Goal: Check status: Check status

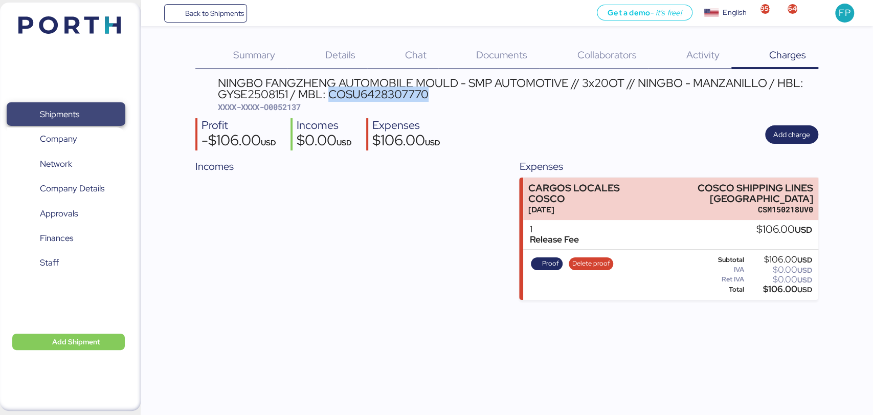
click at [89, 117] on span "Shipments" at bounding box center [66, 114] width 110 height 15
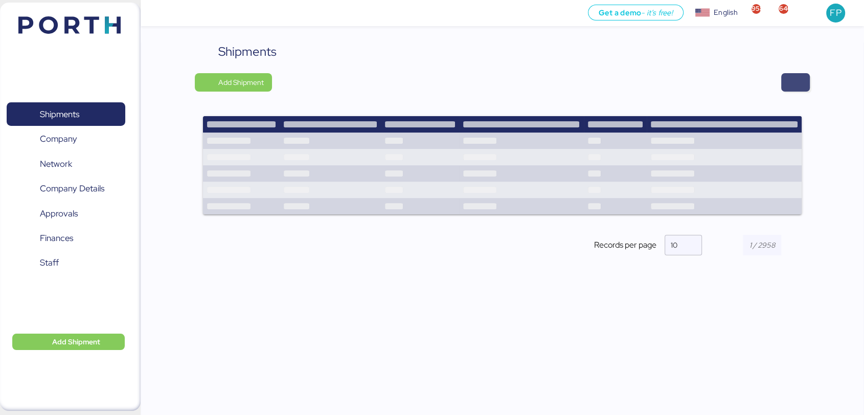
click at [793, 84] on span "button" at bounding box center [796, 82] width 12 height 14
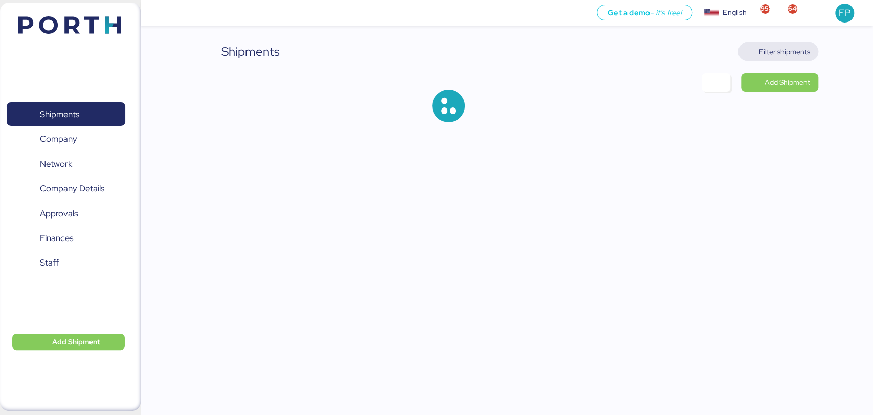
click at [787, 56] on span "Filter shipments" at bounding box center [784, 52] width 51 height 12
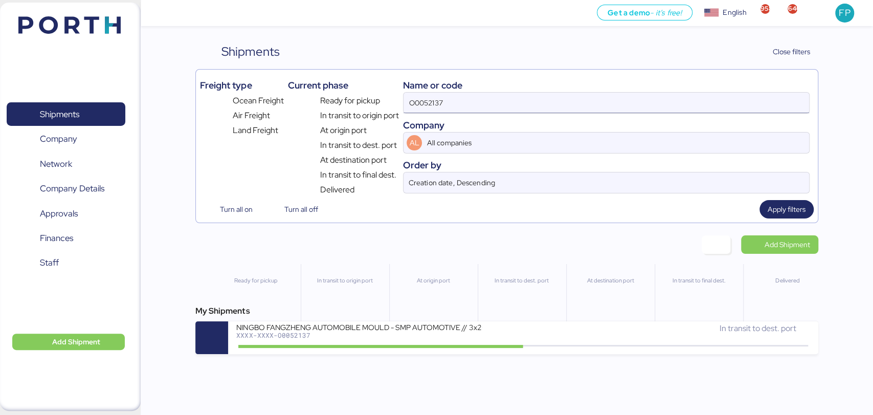
click at [427, 104] on input "O0052137" at bounding box center [605, 103] width 405 height 20
paste input "1993"
type input "O0051993"
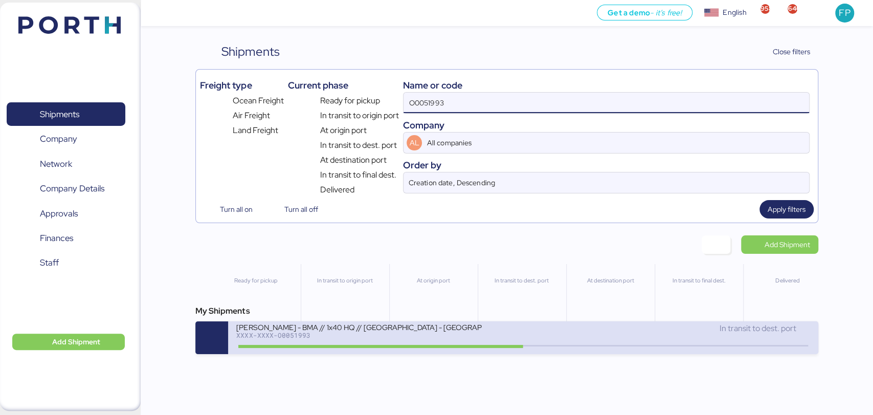
click at [399, 348] on div at bounding box center [380, 346] width 285 height 3
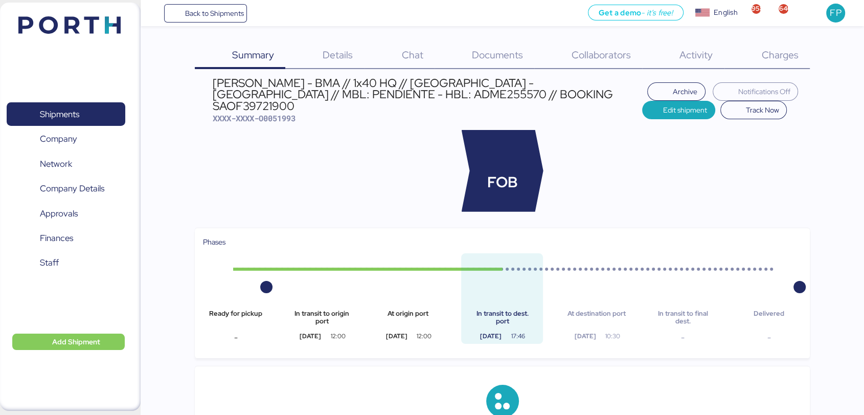
click at [778, 60] on span "Charges" at bounding box center [779, 54] width 37 height 13
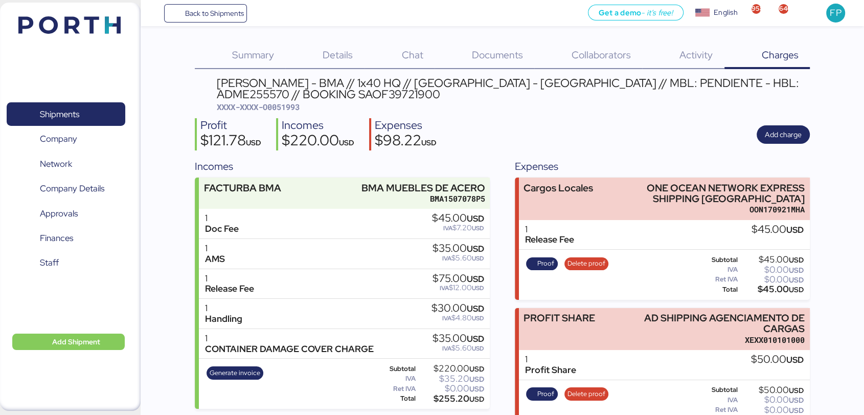
click at [229, 382] on div "Generate invoice" at bounding box center [235, 384] width 64 height 42
click at [226, 377] on span "Generate invoice" at bounding box center [235, 372] width 51 height 11
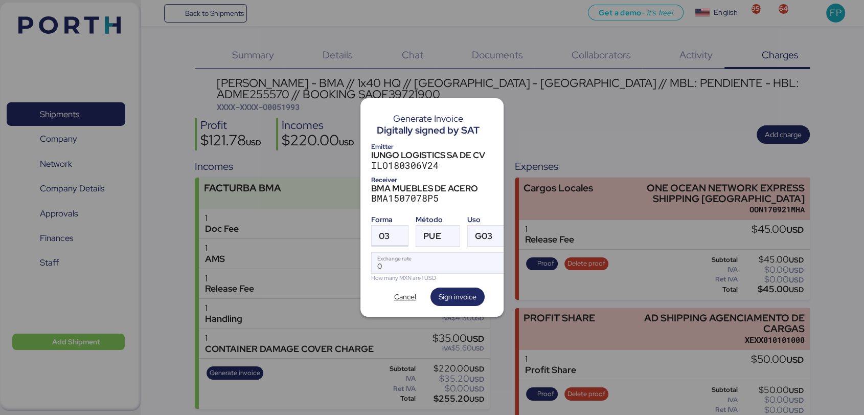
click at [385, 226] on div "03" at bounding box center [384, 236] width 11 height 20
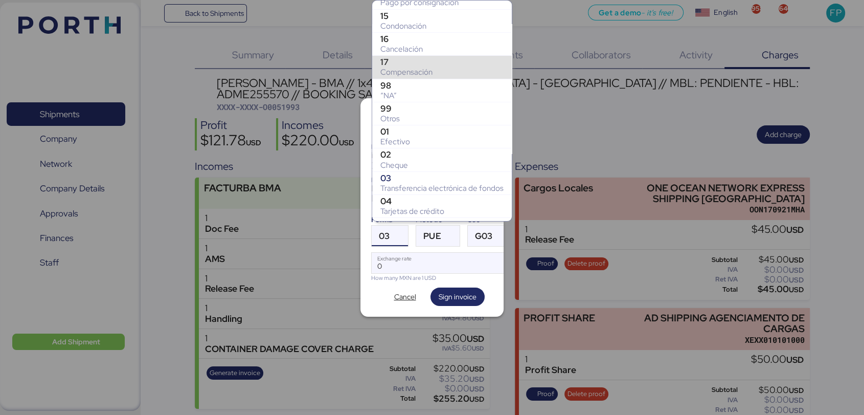
scroll to position [105, 0]
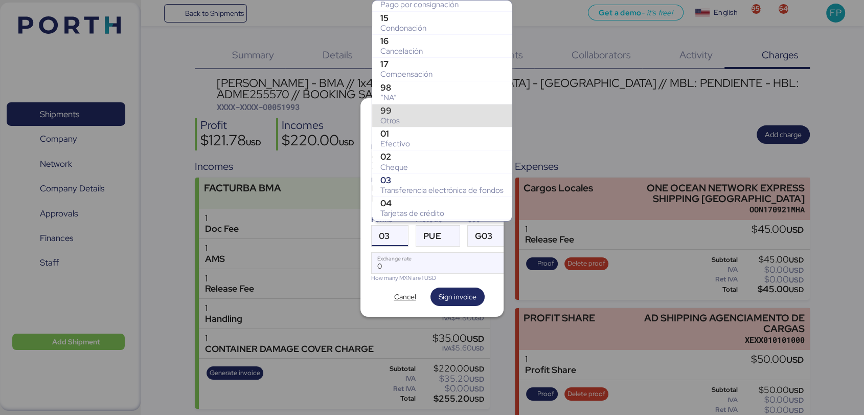
click at [402, 108] on div "99" at bounding box center [441, 110] width 123 height 10
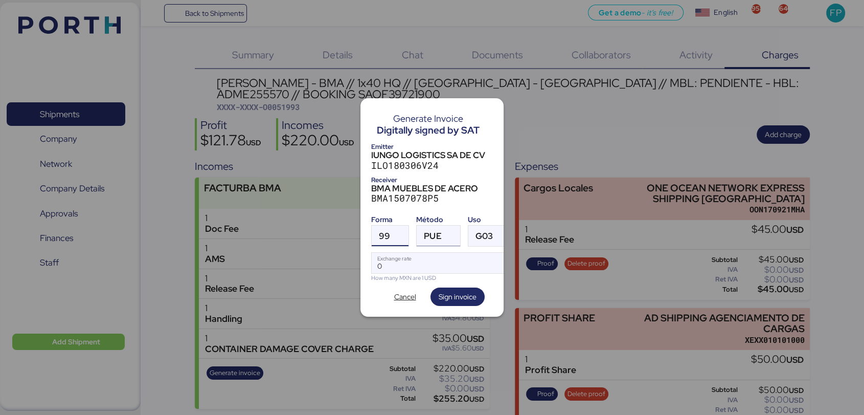
click at [442, 226] on div at bounding box center [451, 236] width 18 height 20
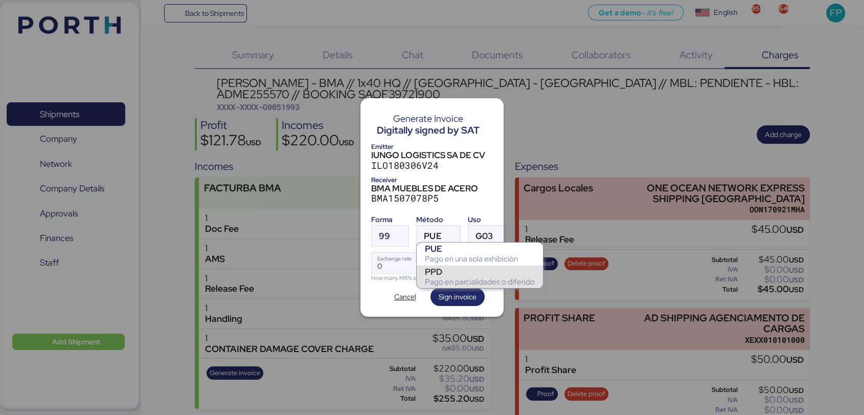
click at [443, 279] on div "Pago en parcialidades o diferido" at bounding box center [480, 282] width 110 height 10
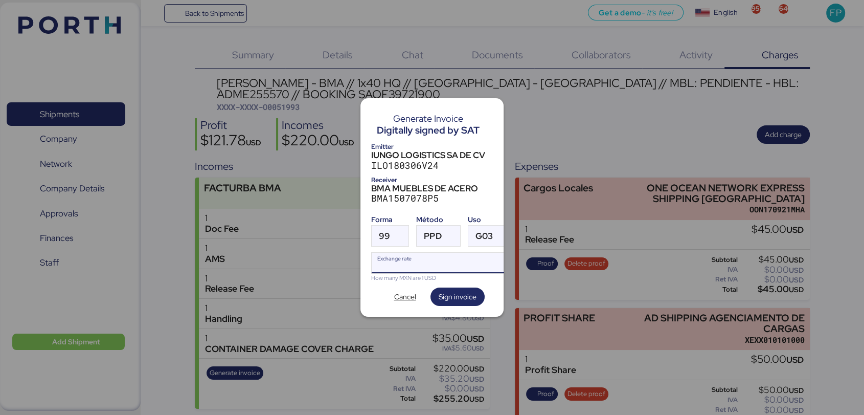
click at [430, 253] on input "Exchange rate" at bounding box center [442, 263] width 140 height 20
type input "0"
paste input "18.5908"
type input "18.5908"
click at [463, 291] on span "Sign invoice" at bounding box center [458, 296] width 38 height 12
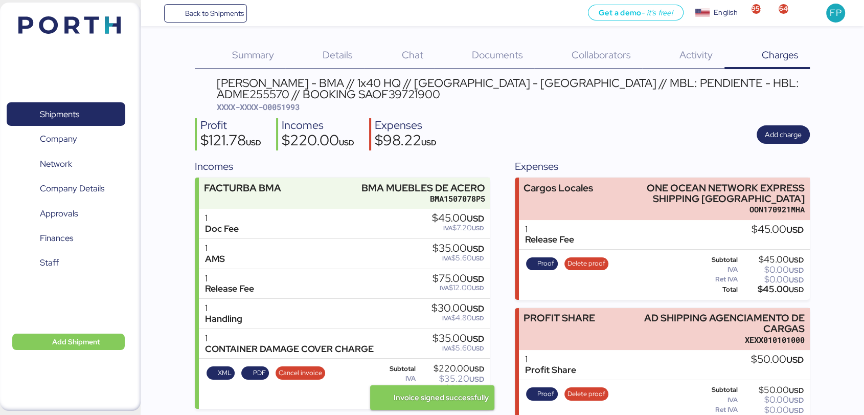
click at [308, 110] on div "BERTOLINI - BMA // 1x40 HQ // Rio de Janeiro - Veracruz // MBL: PENDIENTE - HBL…" at bounding box center [513, 94] width 593 height 35
click at [300, 107] on span "XXXX-XXXX-O0051993" at bounding box center [258, 107] width 83 height 10
copy span "O0051993"
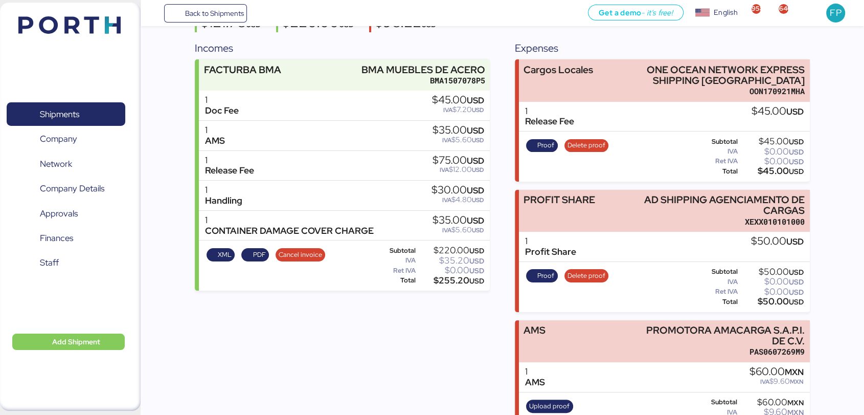
scroll to position [44, 0]
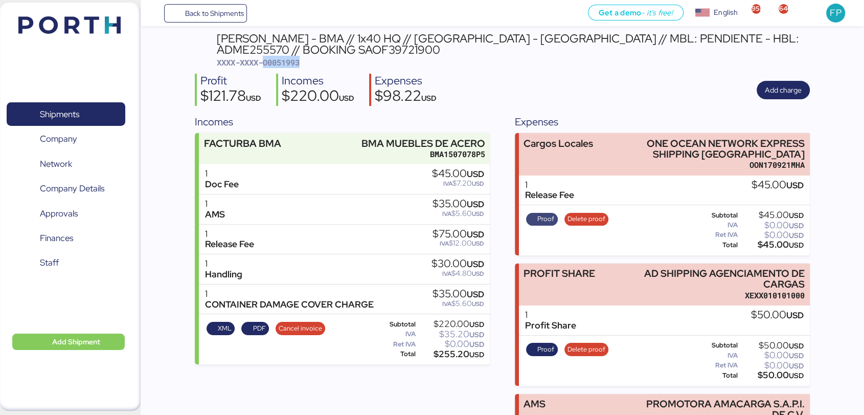
click at [536, 222] on span "Proof" at bounding box center [541, 218] width 25 height 11
click at [300, 59] on span "XXXX-XXXX-O0051993" at bounding box center [258, 62] width 83 height 10
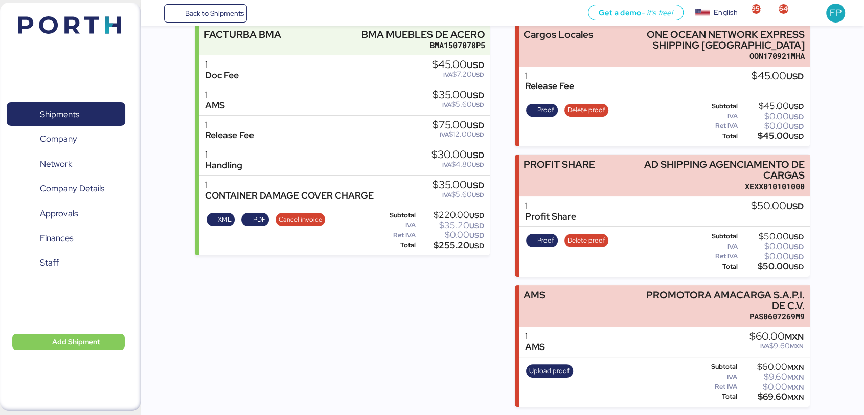
scroll to position [87, 0]
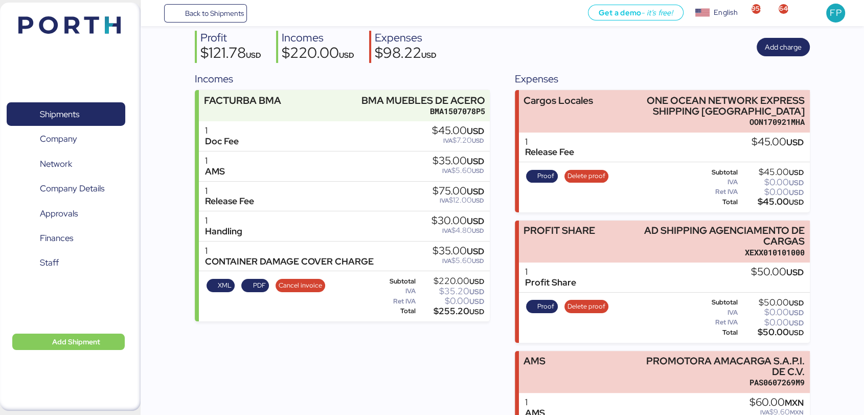
click at [493, 73] on div "Incomes FACTURBA BMA BMA MUEBLES DE ACERO BMA1507078P5 1 Doc Fee $45.00 USD IVA…" at bounding box center [502, 271] width 615 height 401
drag, startPoint x: 69, startPoint y: 106, endPoint x: 110, endPoint y: 95, distance: 42.9
click at [69, 107] on span "Shipments" at bounding box center [59, 114] width 39 height 15
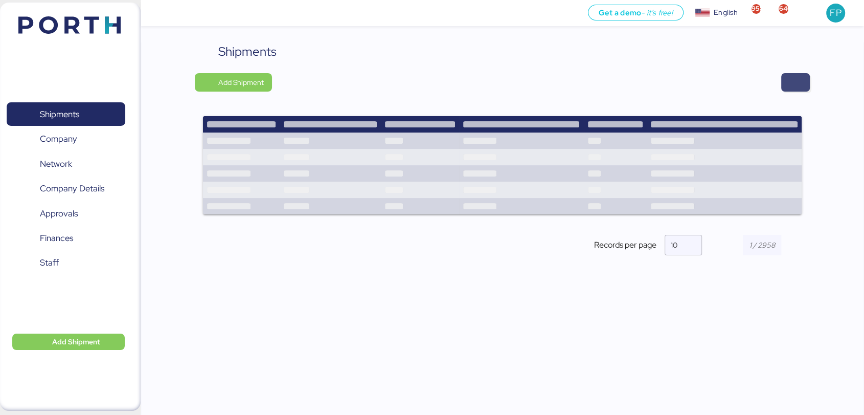
click at [786, 87] on span "button" at bounding box center [795, 82] width 29 height 18
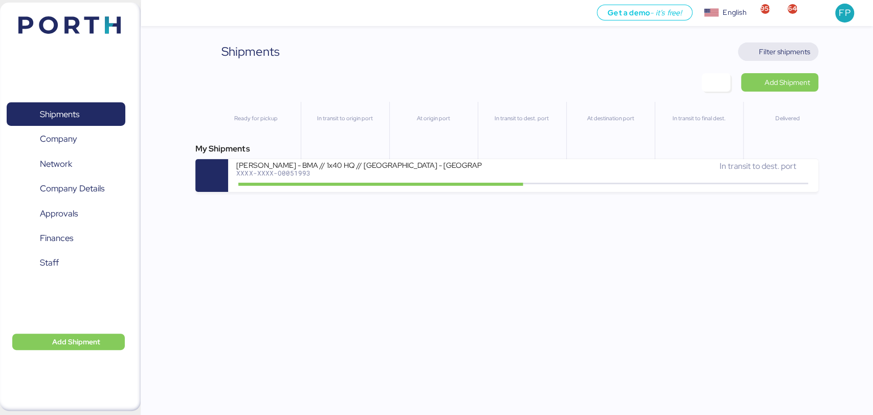
click at [768, 50] on span "Filter shipments" at bounding box center [784, 52] width 51 height 12
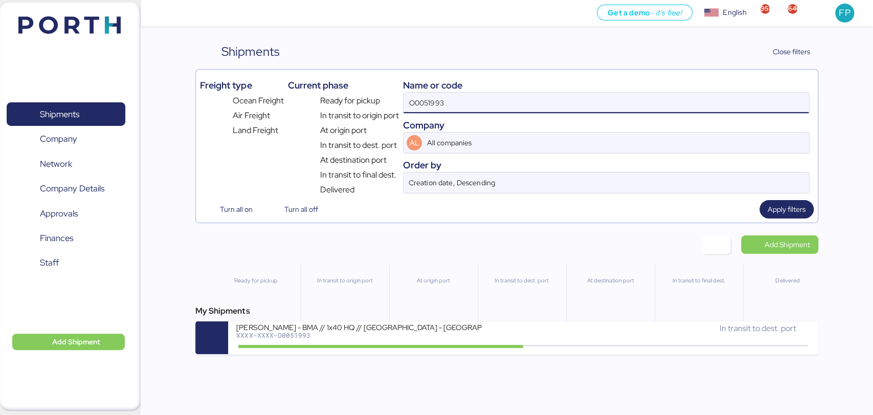
click at [409, 107] on input "O0051993" at bounding box center [605, 103] width 405 height 20
paste input "4"
type input "O0051994"
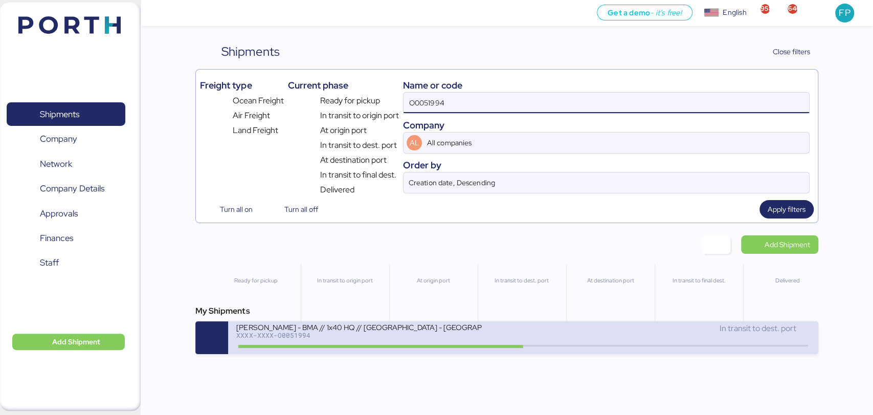
click at [387, 344] on div "BERTOLINI - BMA // 1x40 HQ // Rio de Janeiro - Veracruz // MBL: PENDIENTE - HBL…" at bounding box center [379, 333] width 287 height 22
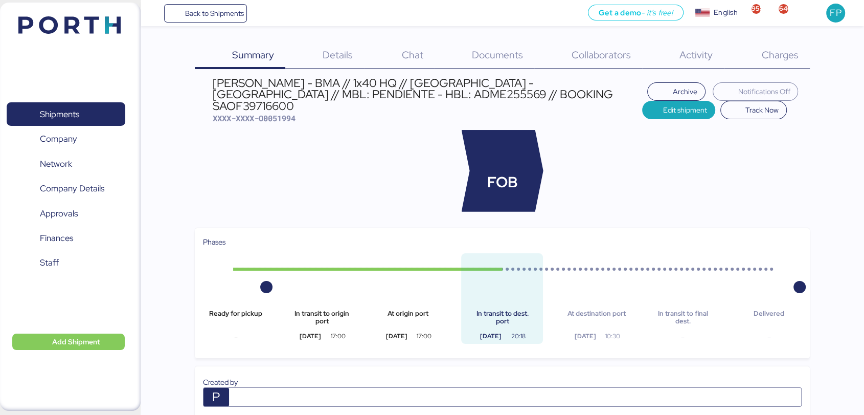
click at [784, 50] on span "Charges" at bounding box center [779, 54] width 37 height 13
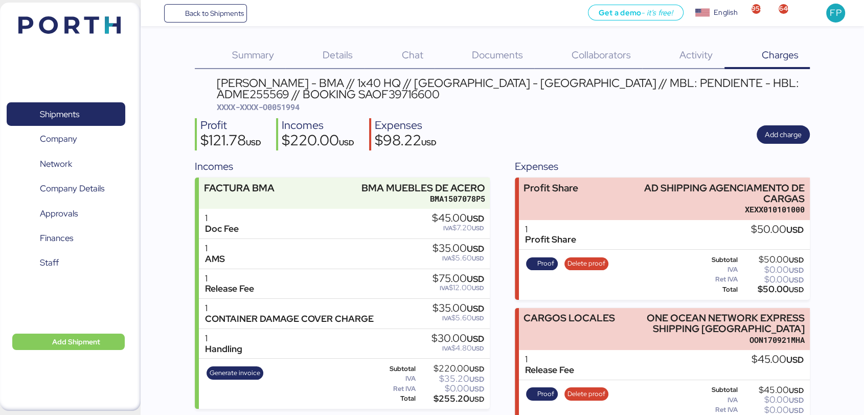
scroll to position [74, 0]
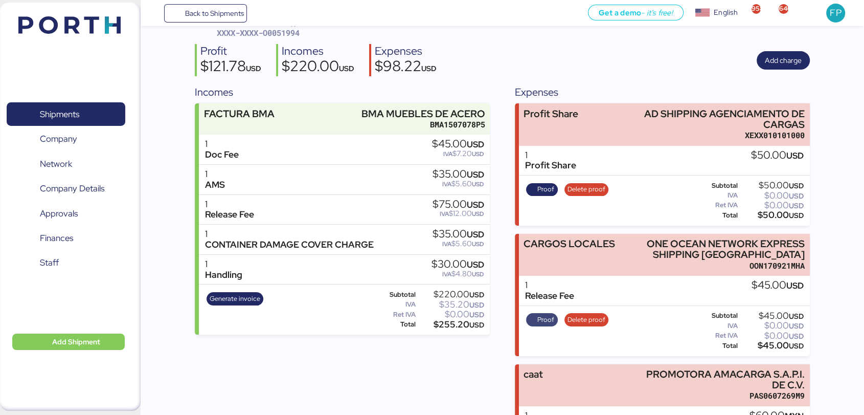
click at [548, 321] on span "Proof" at bounding box center [545, 319] width 17 height 11
click at [250, 304] on div "Generate invoice" at bounding box center [235, 309] width 64 height 42
click at [245, 300] on span "Generate invoice" at bounding box center [235, 298] width 51 height 11
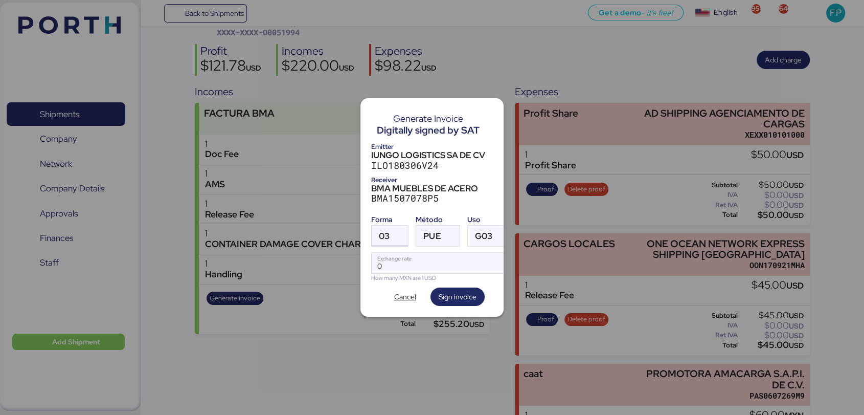
click at [389, 232] on span "03" at bounding box center [384, 236] width 11 height 9
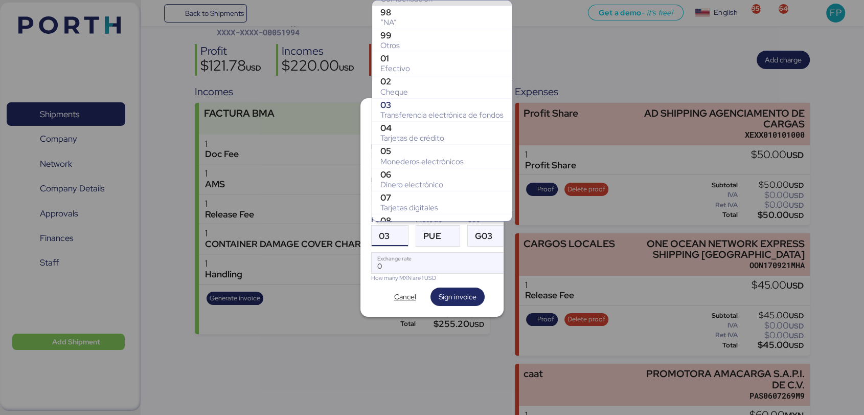
scroll to position [105, 0]
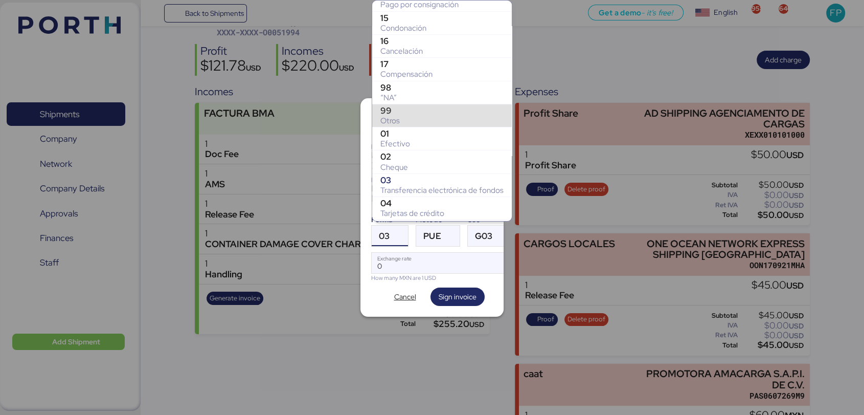
click at [419, 106] on div "99" at bounding box center [441, 110] width 123 height 10
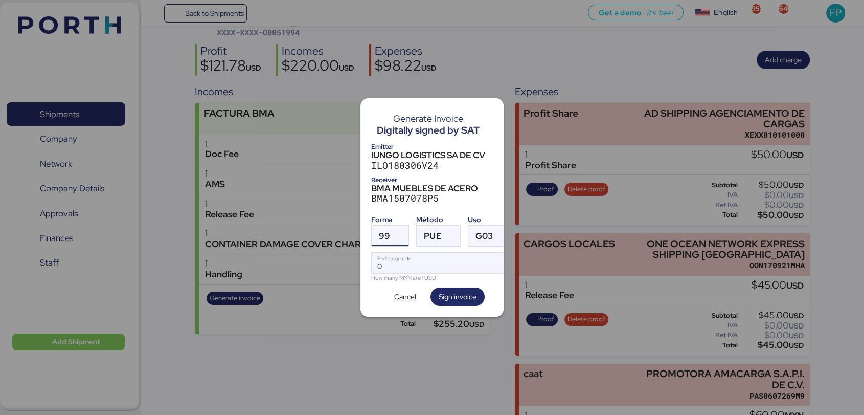
click at [434, 232] on span "PUE" at bounding box center [432, 236] width 17 height 9
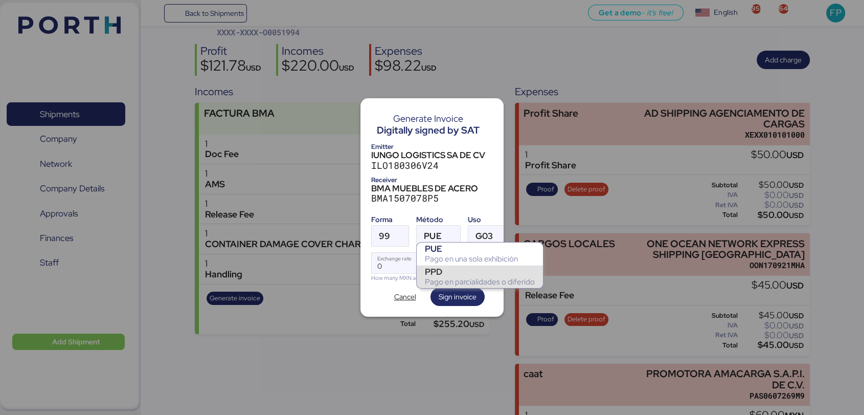
click at [437, 282] on div "Pago en parcialidades o diferido" at bounding box center [480, 282] width 110 height 10
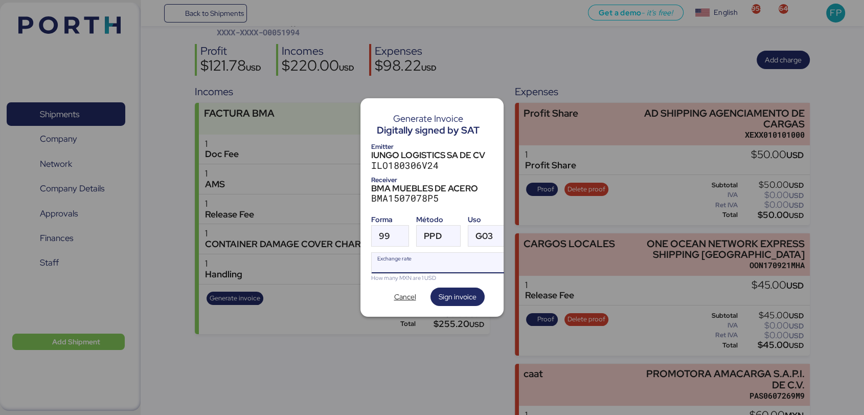
click at [433, 259] on input "Exchange rate" at bounding box center [442, 263] width 140 height 20
type input "0"
paste input "18.5908"
paste input "185908"
drag, startPoint x: 445, startPoint y: 261, endPoint x: 367, endPoint y: 261, distance: 78.8
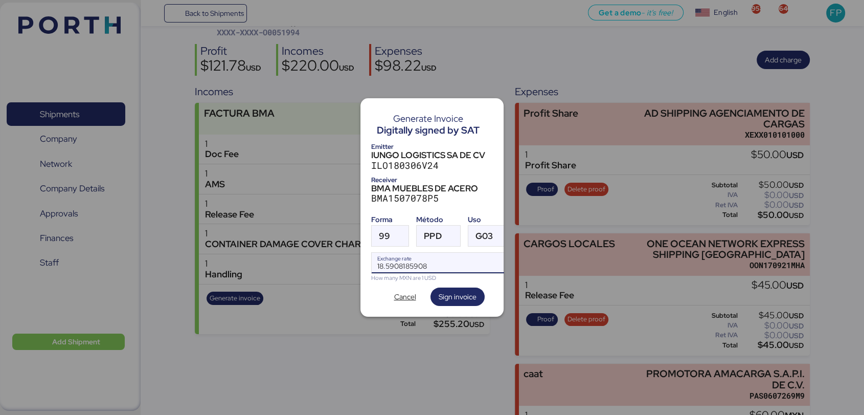
click at [367, 261] on div "Generate Invoice Digitally signed by SAT Emitter IUNGO LOGISTICS SA DE CV ILO18…" at bounding box center [432, 207] width 143 height 218
paste input "Exchange rate"
type input "18.5908"
click at [462, 293] on span "Sign invoice" at bounding box center [458, 296] width 38 height 12
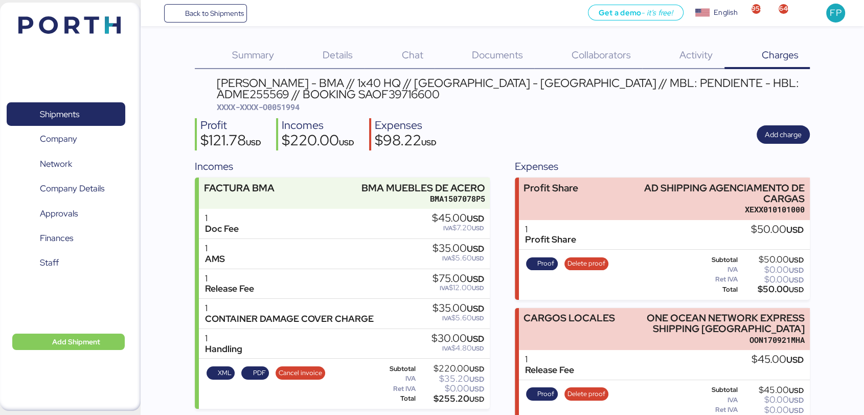
click at [293, 107] on span "XXXX-XXXX-O0051994" at bounding box center [258, 107] width 83 height 10
copy span "O0051994"
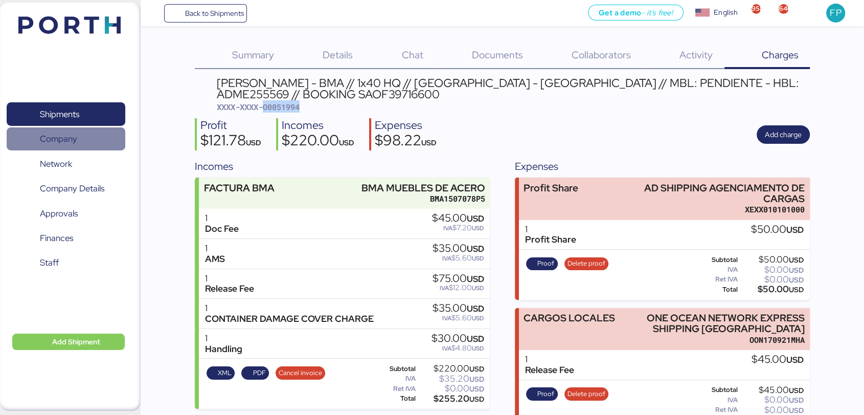
click at [83, 131] on span "Company" at bounding box center [66, 138] width 110 height 15
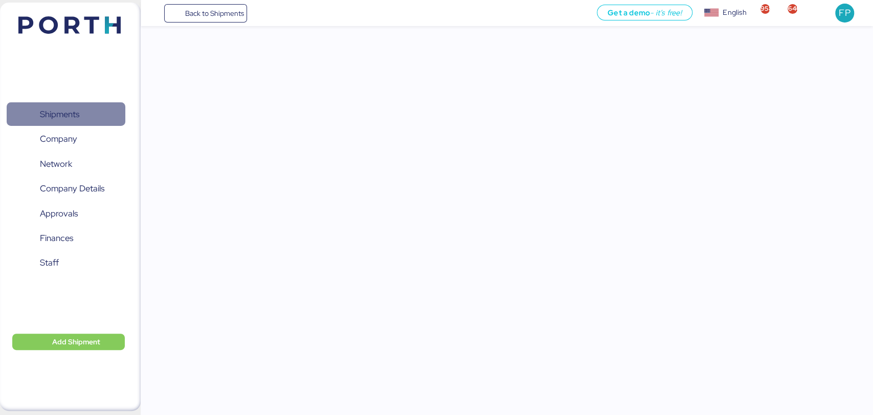
click at [101, 107] on span "Shipments" at bounding box center [66, 114] width 110 height 15
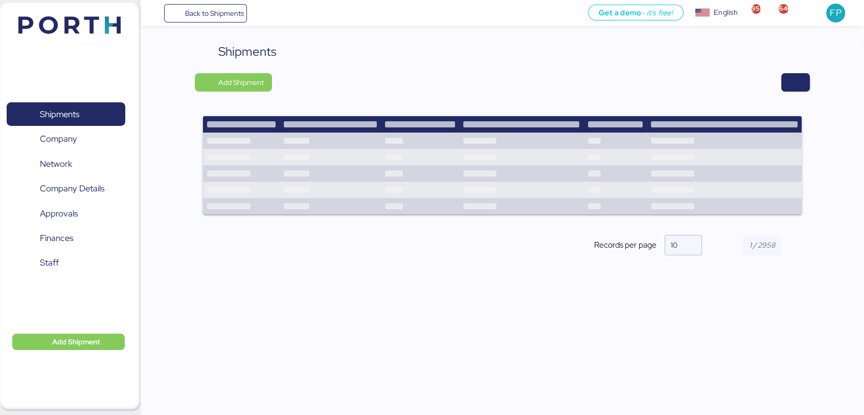
click at [795, 92] on div "Shipments Add Shipment Records per page 10" at bounding box center [502, 157] width 615 height 230
click at [791, 80] on span "button" at bounding box center [796, 82] width 12 height 14
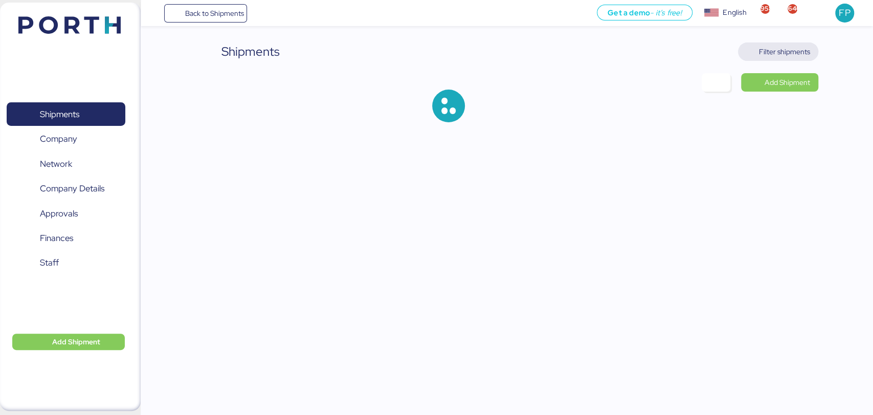
click at [788, 51] on span "Filter shipments" at bounding box center [784, 52] width 51 height 12
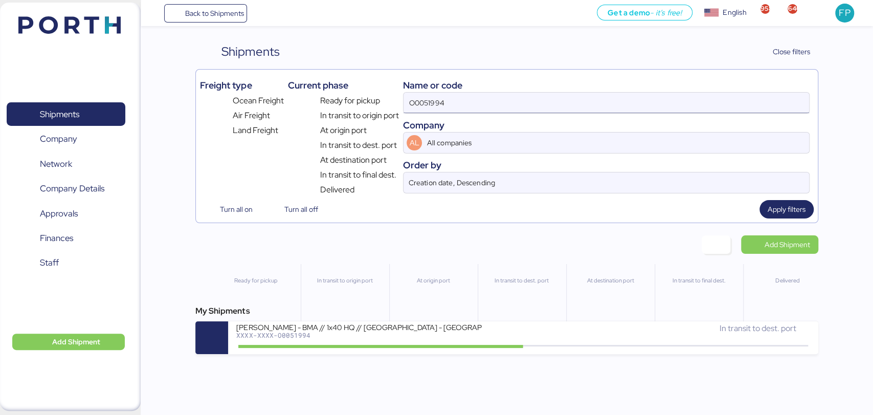
click at [417, 108] on input "O0051994" at bounding box center [605, 103] width 405 height 20
paste input "3"
type input "O0051993"
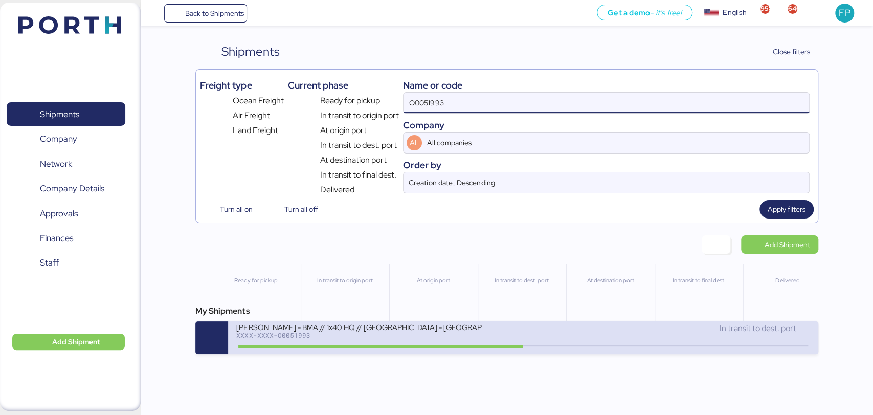
click at [372, 338] on div "XXXX-XXXX-O0051993" at bounding box center [358, 334] width 245 height 7
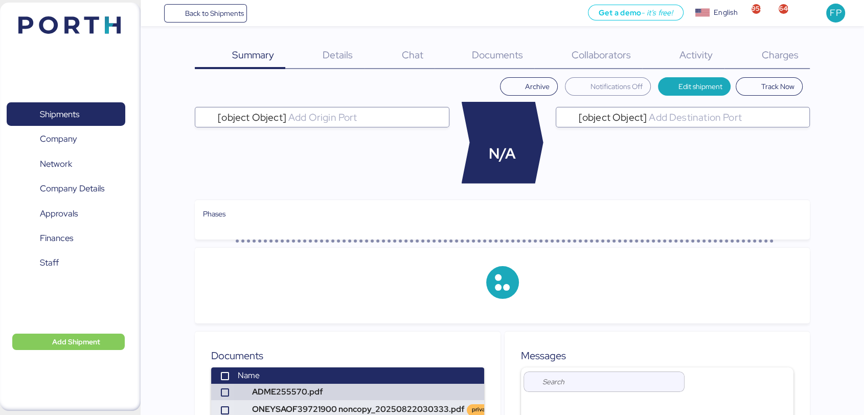
click at [772, 65] on div "Charges 0" at bounding box center [767, 55] width 85 height 27
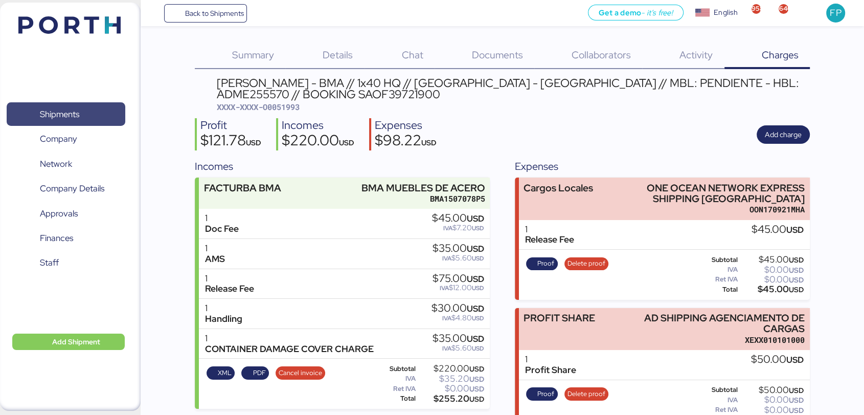
click at [63, 107] on span "Shipments" at bounding box center [59, 114] width 39 height 15
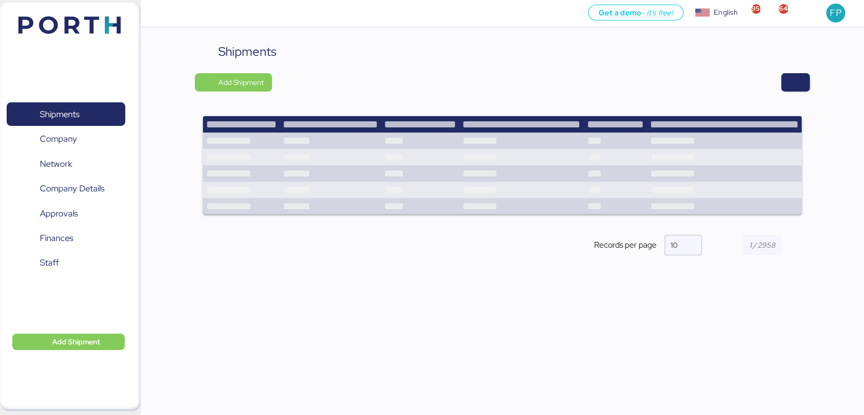
click at [804, 64] on div "Shipments Add Shipment Records per page 10" at bounding box center [502, 157] width 615 height 230
click at [801, 79] on span "button" at bounding box center [796, 82] width 12 height 14
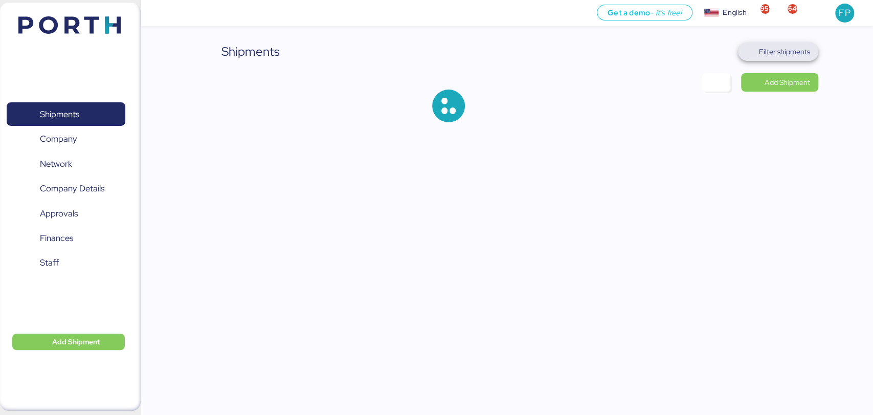
click at [788, 51] on span "Filter shipments" at bounding box center [784, 52] width 51 height 12
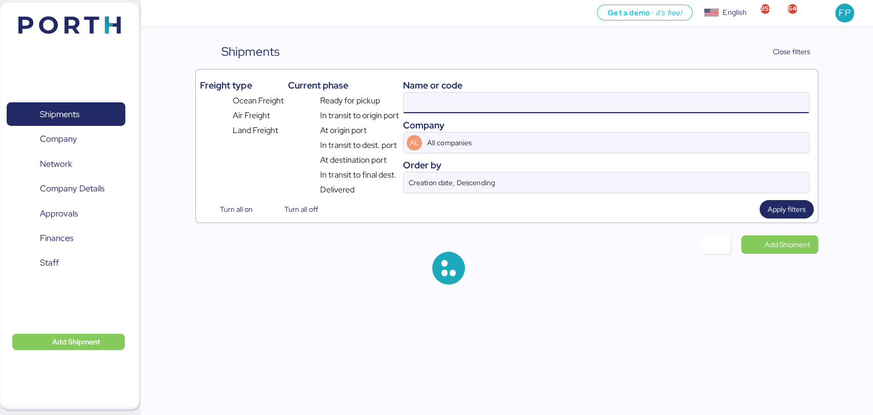
click at [423, 94] on input at bounding box center [605, 103] width 405 height 20
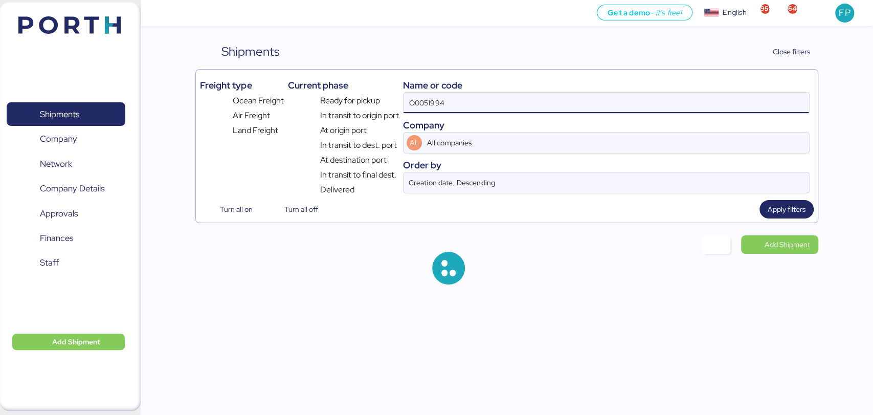
click at [423, 94] on input "O0051994" at bounding box center [605, 103] width 405 height 20
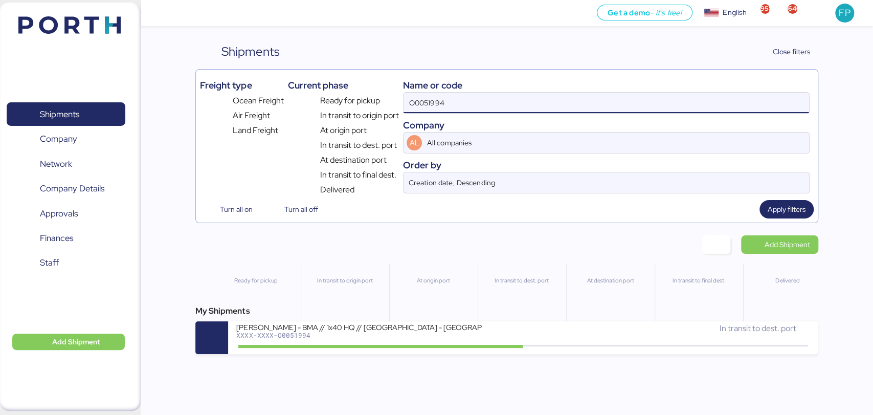
paste input "2108"
type input "O0052108"
click at [423, 94] on input "O0052108" at bounding box center [605, 103] width 405 height 20
click at [425, 93] on input "O0052108" at bounding box center [605, 103] width 405 height 20
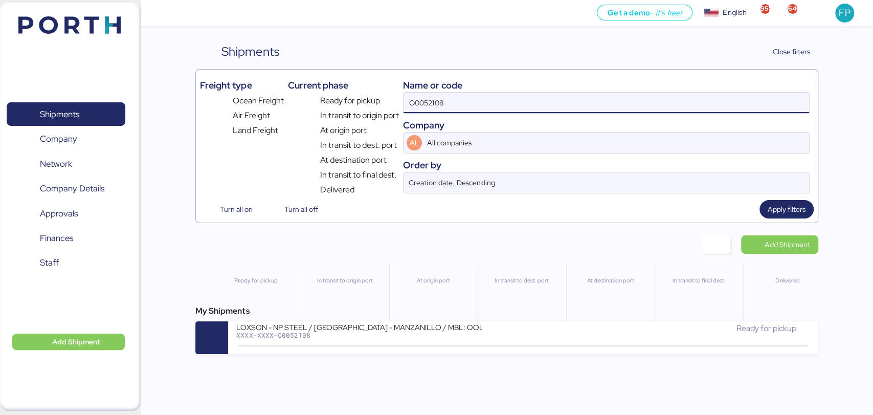
click at [423, 99] on input "O0052108" at bounding box center [605, 103] width 405 height 20
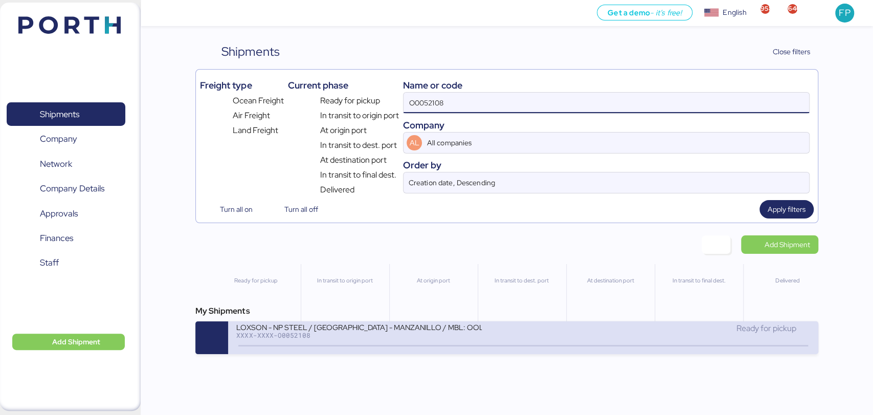
click at [375, 331] on div "LOXSON - NP STEEL / SHANGHAI - MANZANILLO / MBL: OOLU8899530720 - HBL: SZML2508…" at bounding box center [358, 326] width 245 height 9
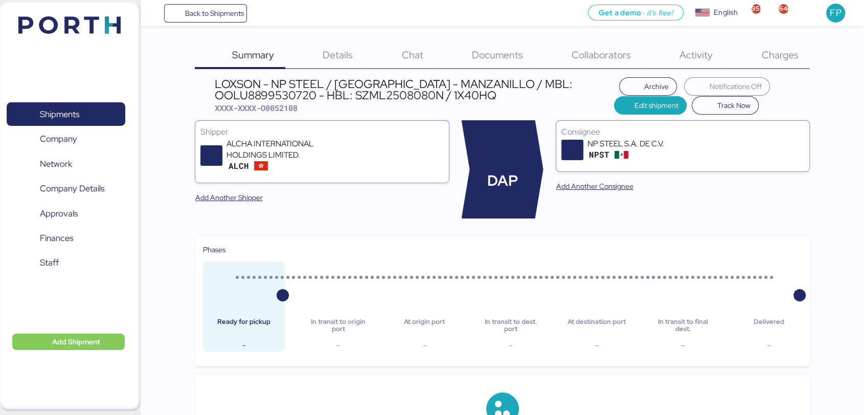
click at [773, 62] on div "Charges 0" at bounding box center [767, 55] width 85 height 27
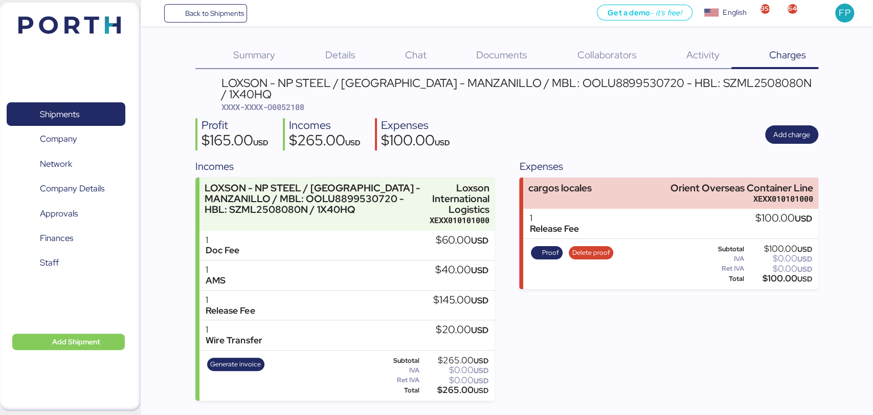
click at [293, 102] on span "XXXX-XXXX-O0052108" at bounding box center [262, 107] width 83 height 10
copy span "O0052108"
click at [552, 324] on div "Expenses cargos locales Orient Overseas Container Line XEXX010101000 1 Release …" at bounding box center [668, 280] width 299 height 242
click at [282, 102] on span "XXXX-XXXX-O0052108" at bounding box center [262, 107] width 83 height 10
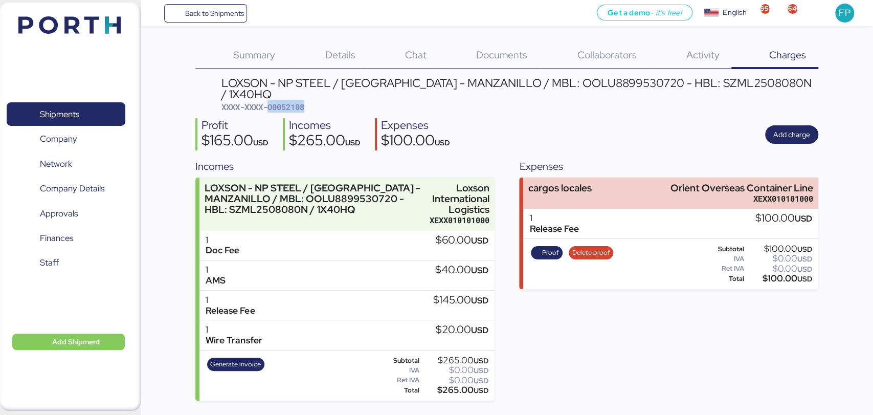
click at [282, 102] on span "XXXX-XXXX-O0052108" at bounding box center [262, 107] width 83 height 10
copy span "O0052108"
drag, startPoint x: 667, startPoint y: 172, endPoint x: 838, endPoint y: 174, distance: 170.3
click at [838, 174] on div "Summary 0 Details 0 Chat 0 Documents 0 Collaborators 0 Activity 0 Charges 0 LOX…" at bounding box center [436, 200] width 873 height 400
copy div "Orient Overseas Container Line"
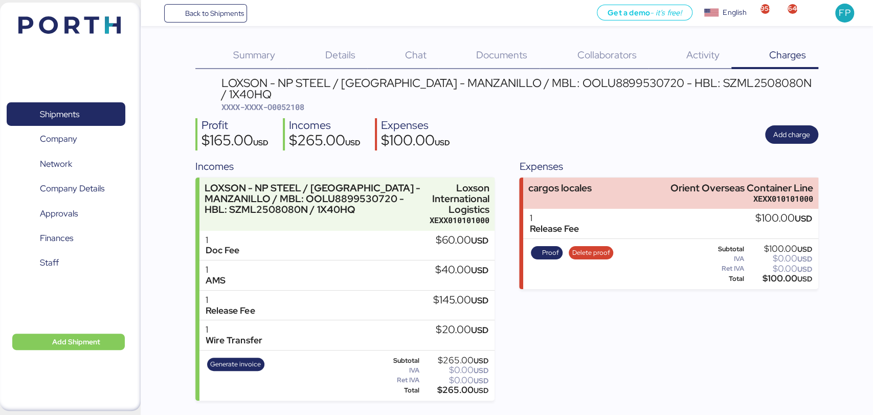
click at [782, 275] on div "$100.00 USD" at bounding box center [779, 279] width 66 height 8
copy div "100.00"
click at [290, 102] on span "XXXX-XXXX-O0052108" at bounding box center [262, 107] width 83 height 10
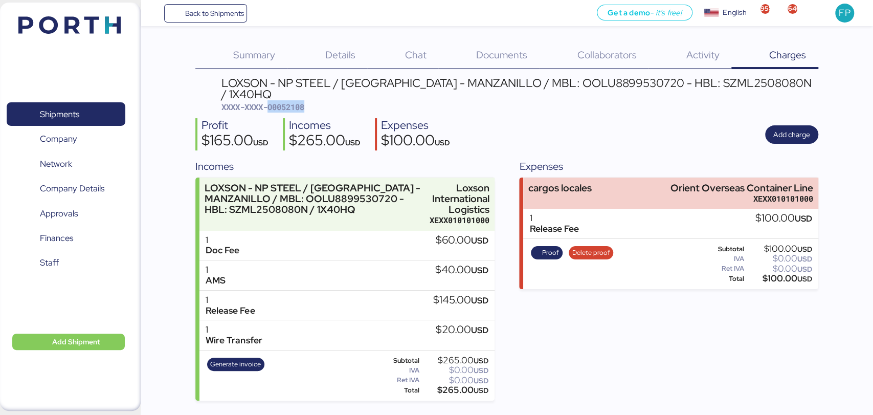
click at [290, 102] on span "XXXX-XXXX-O0052108" at bounding box center [262, 107] width 83 height 10
copy span "O0052108"
click at [552, 247] on span "Proof" at bounding box center [550, 252] width 17 height 11
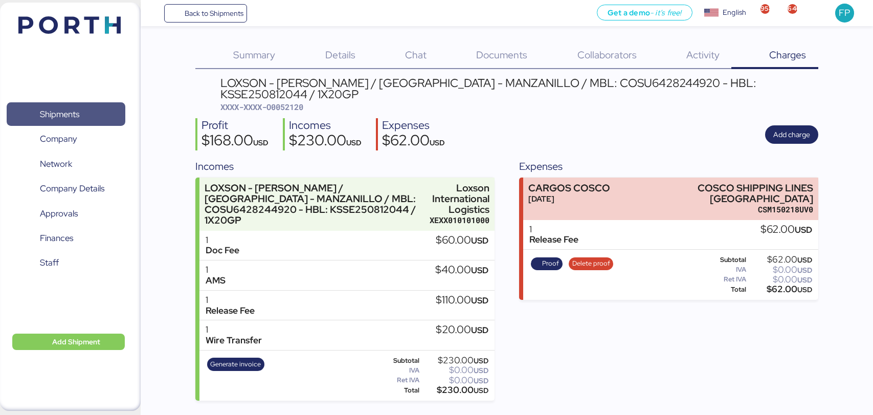
drag, startPoint x: 0, startPoint y: 0, endPoint x: 299, endPoint y: 4, distance: 298.7
click at [82, 107] on span "Shipments" at bounding box center [66, 114] width 110 height 15
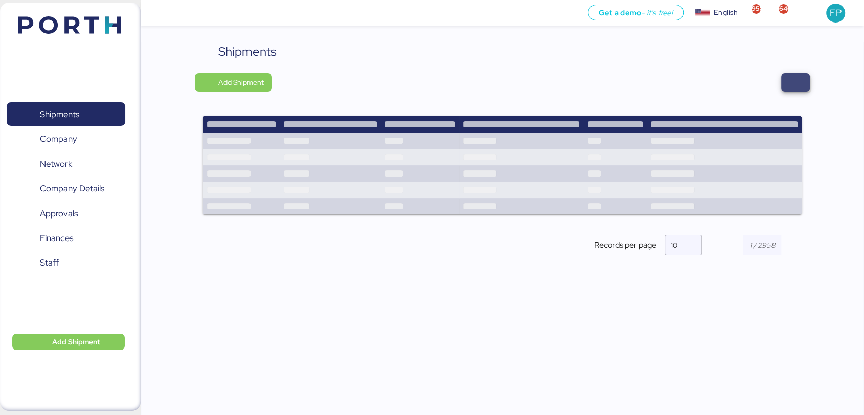
click at [794, 77] on span "button" at bounding box center [796, 82] width 12 height 14
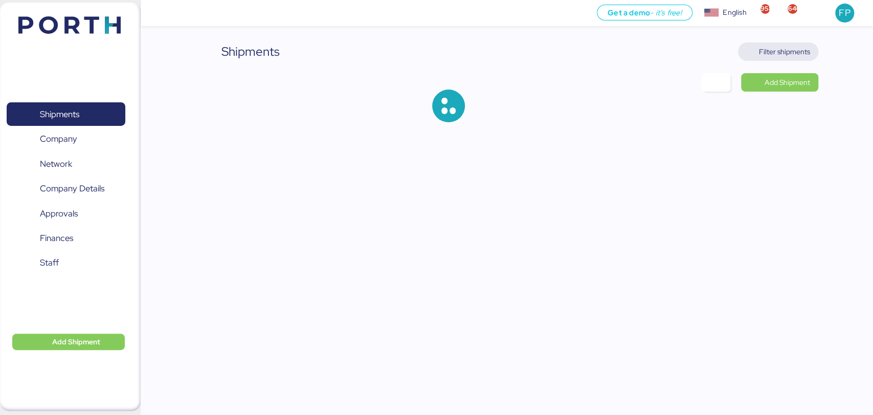
click at [787, 42] on span "Filter shipments" at bounding box center [778, 51] width 80 height 18
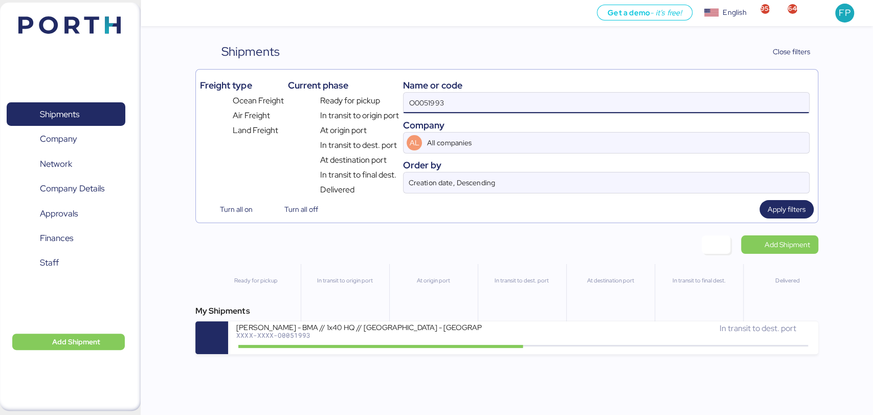
click at [417, 94] on input "O0051993" at bounding box center [605, 103] width 405 height 20
paste input "4"
type input "O0051994"
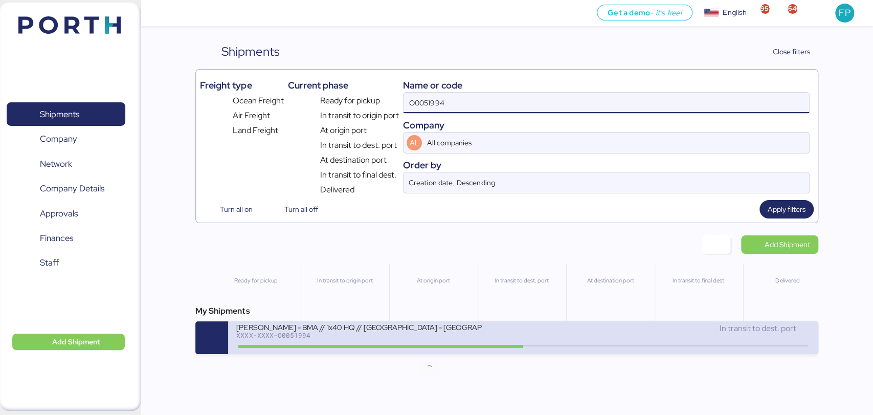
click at [421, 344] on icon at bounding box center [429, 345] width 49 height 11
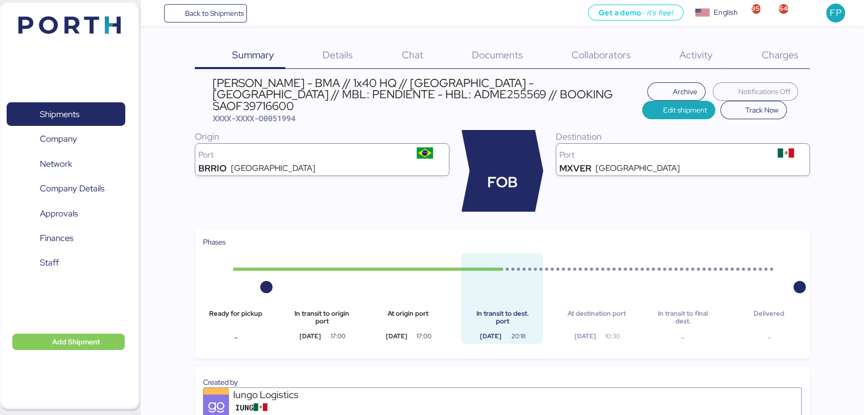
click at [789, 57] on span "Charges" at bounding box center [779, 54] width 37 height 13
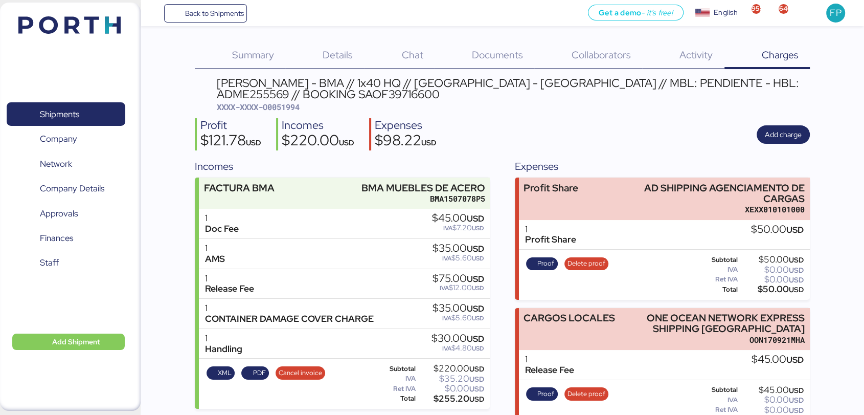
click at [287, 107] on span "XXXX-XXXX-O0051994" at bounding box center [258, 107] width 83 height 10
copy span "O0051994"
click at [79, 107] on span "Shipments" at bounding box center [66, 114] width 110 height 15
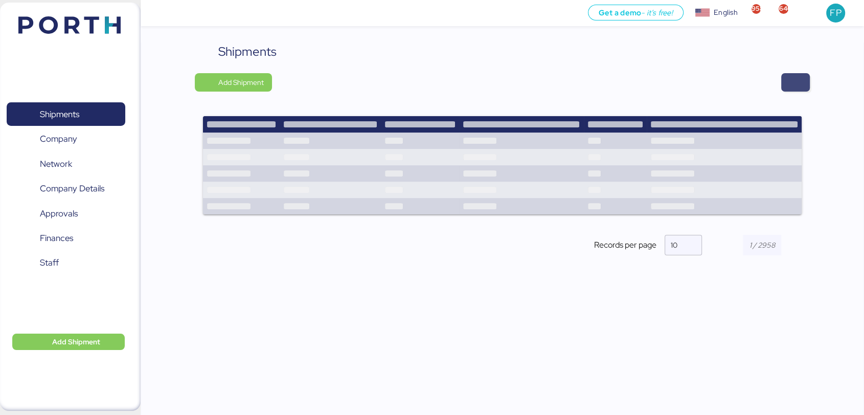
click at [781, 87] on span "button" at bounding box center [795, 82] width 29 height 18
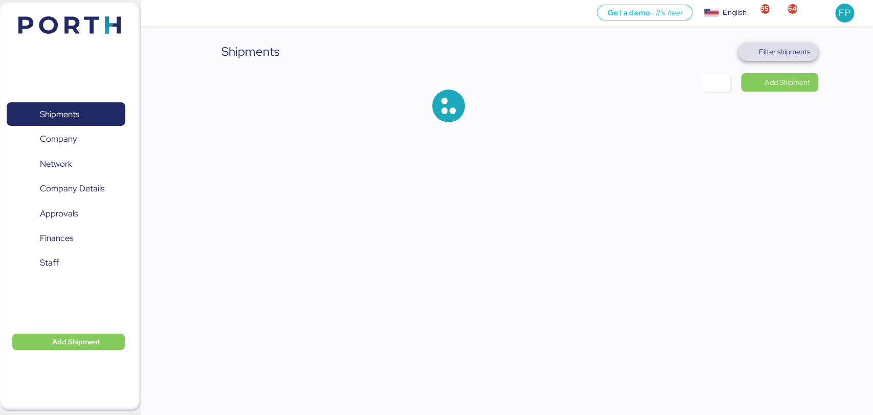
click at [788, 57] on span "Filter shipments" at bounding box center [784, 52] width 51 height 12
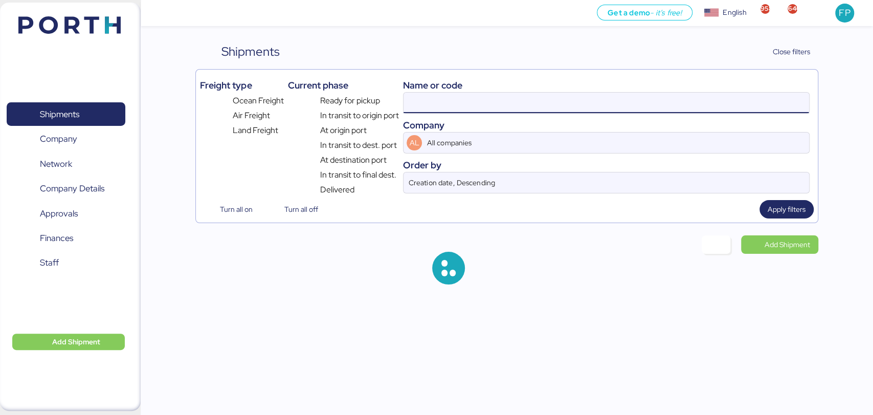
click at [432, 97] on input at bounding box center [605, 103] width 405 height 20
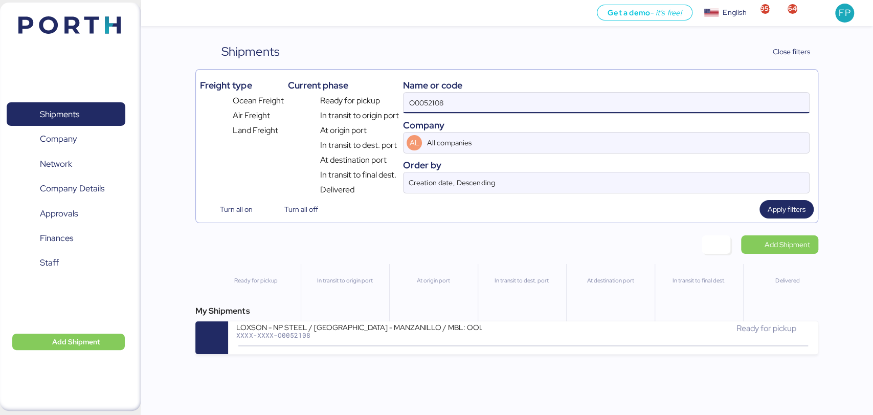
click at [432, 97] on input "O0052108" at bounding box center [605, 103] width 405 height 20
paste input "9"
type input "O0052109"
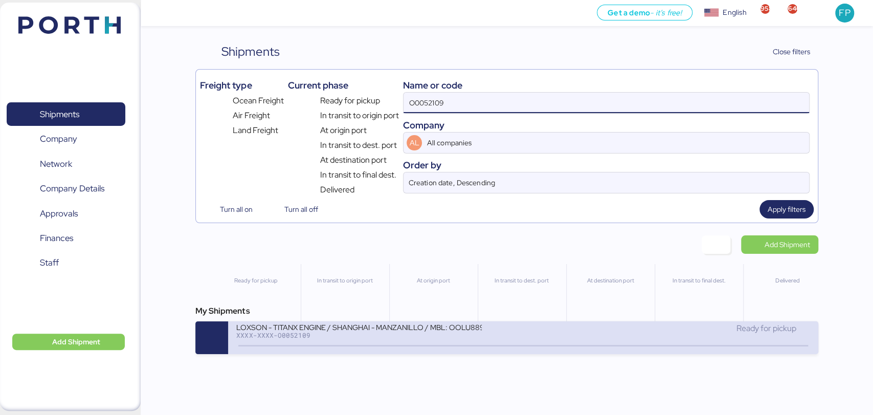
click at [435, 334] on div "XXXX-XXXX-O0052109" at bounding box center [358, 334] width 245 height 7
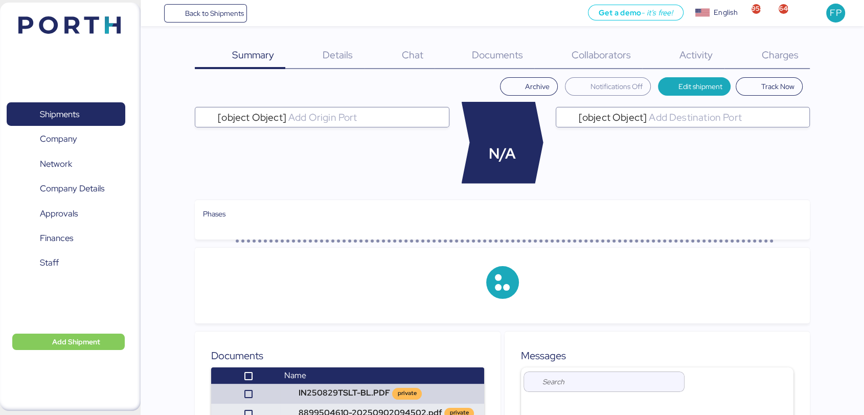
click at [768, 64] on div "Charges 0" at bounding box center [767, 55] width 85 height 27
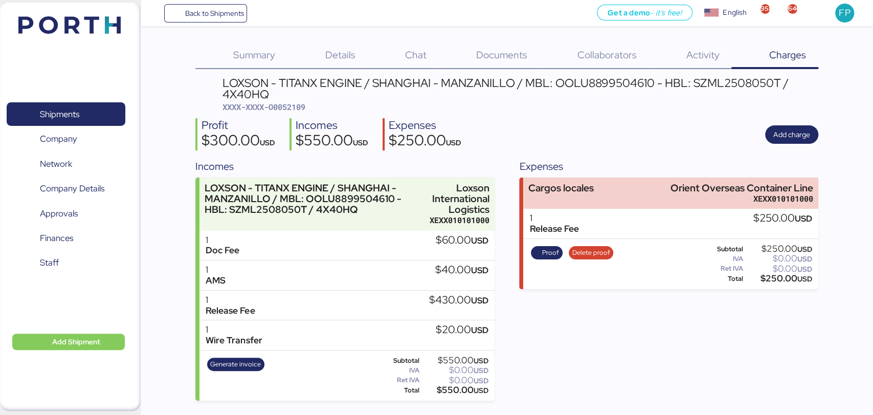
click at [279, 104] on span "XXXX-XXXX-O0052109" at bounding box center [263, 107] width 83 height 10
copy span "O0052109"
drag, startPoint x: 667, startPoint y: 186, endPoint x: 859, endPoint y: 167, distance: 192.7
click at [859, 167] on div "Summary 0 Details 0 Chat 0 Documents 0 Collaborators 0 Activity 0 Charges 0 LOX…" at bounding box center [436, 200] width 873 height 400
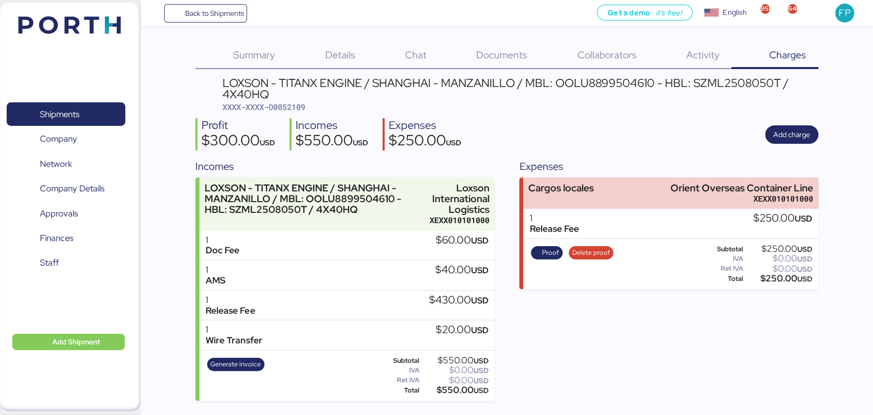
click at [630, 135] on div "Profit $300.00 USD Incomes $550.00 USD Expenses $250.00 USD Add charge" at bounding box center [506, 134] width 622 height 32
drag, startPoint x: 670, startPoint y: 184, endPoint x: 834, endPoint y: 173, distance: 164.0
click at [834, 173] on div "Summary 0 Details 0 Chat 0 Documents 0 Collaborators 0 Activity 0 Charges 0 LOX…" at bounding box center [436, 200] width 873 height 400
click at [611, 102] on div "LOXSON - TITANX ENGINE / SHANGHAI - MANZANILLO / MBL: OOLU8899504610 - HBL: SZM…" at bounding box center [520, 94] width 596 height 35
drag, startPoint x: 665, startPoint y: 188, endPoint x: 822, endPoint y: 175, distance: 158.0
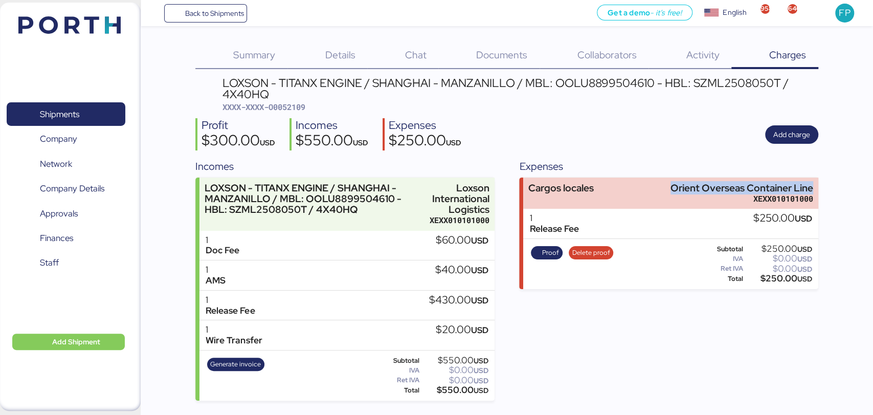
click at [822, 175] on div "Summary 0 Details 0 Chat 0 Documents 0 Collaborators 0 Activity 0 Charges 0 LOX…" at bounding box center [436, 200] width 873 height 400
copy div "Orient Overseas Container Line"
click at [787, 280] on div "$250.00 USD" at bounding box center [778, 279] width 67 height 8
copy div "250.00"
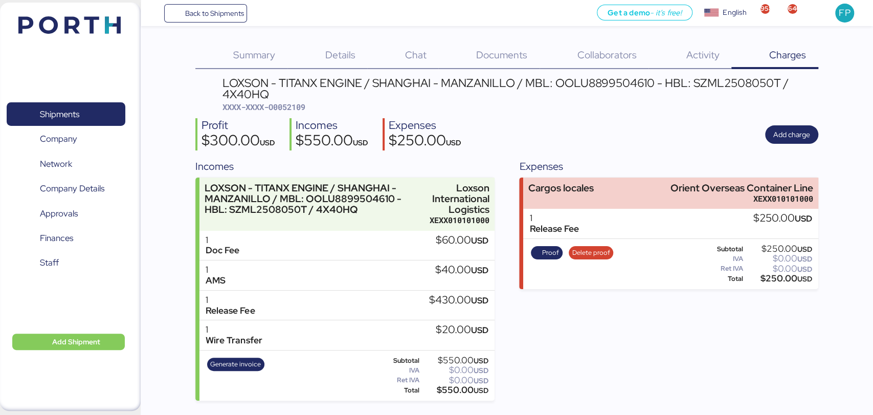
click at [290, 102] on div "LOXSON - TITANX ENGINE / SHANGHAI - MANZANILLO / MBL: OOLU8899504610 - HBL: SZM…" at bounding box center [520, 94] width 596 height 35
click at [290, 102] on span "XXXX-XXXX-O0052109" at bounding box center [263, 107] width 83 height 10
copy span "O0052109"
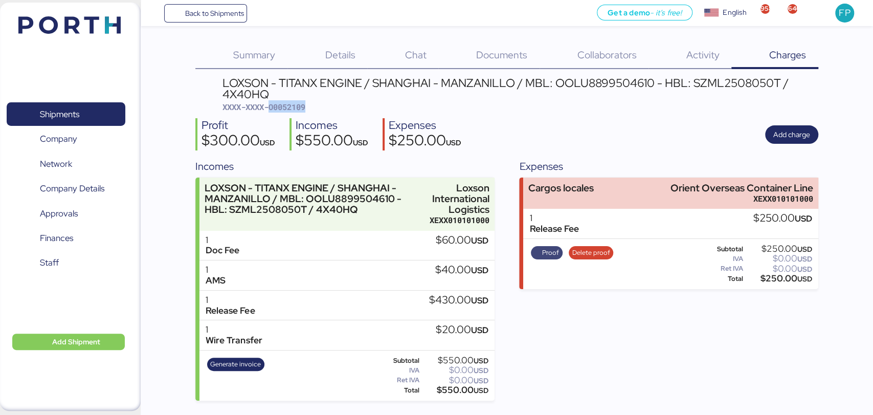
click at [559, 257] on span "Proof" at bounding box center [547, 252] width 32 height 13
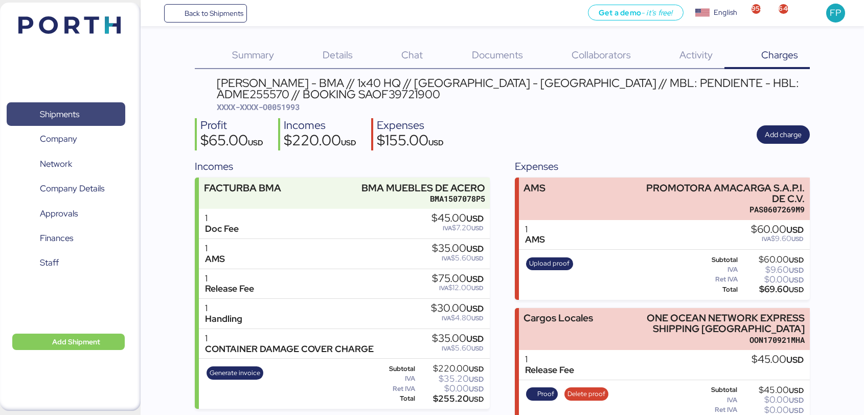
scroll to position [44, 0]
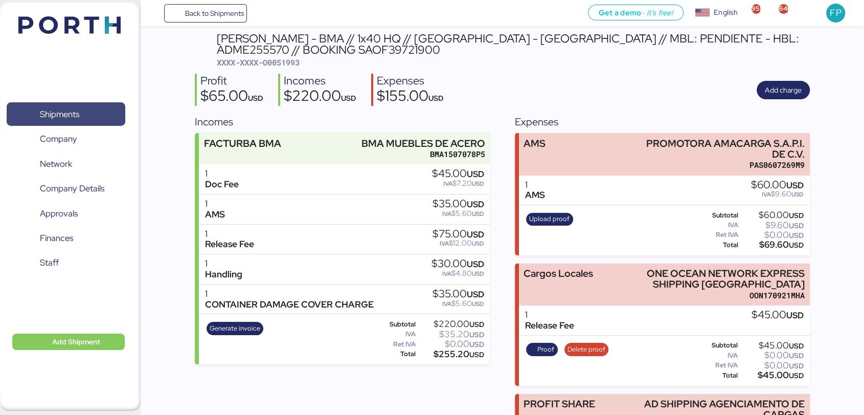
click at [85, 112] on span "Shipments" at bounding box center [66, 114] width 110 height 15
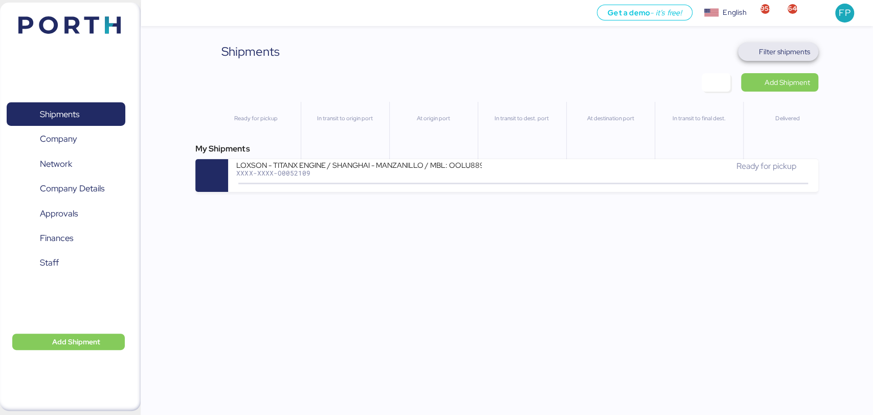
click at [774, 54] on span "Filter shipments" at bounding box center [784, 52] width 51 height 12
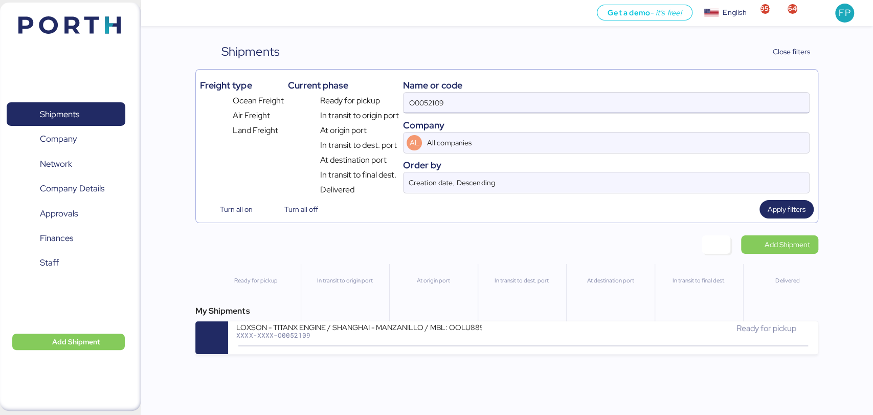
click at [443, 102] on input "O0052109" at bounding box center [605, 103] width 405 height 20
paste input "10"
type input "O0052110"
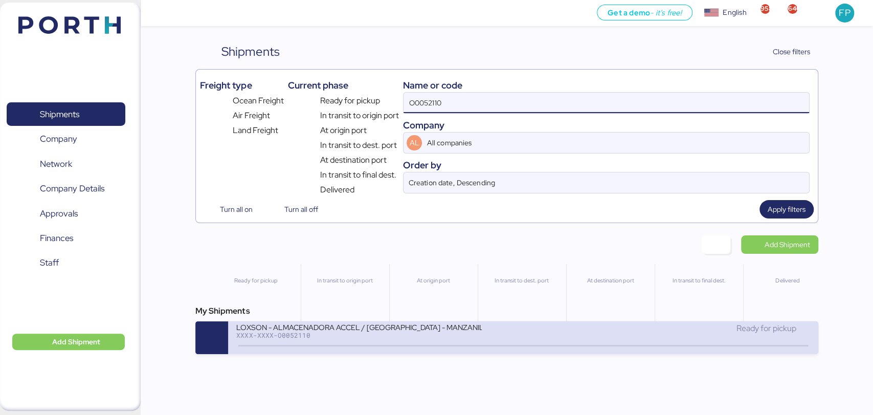
click at [390, 339] on div "XXXX-XXXX-O0052110" at bounding box center [358, 334] width 245 height 7
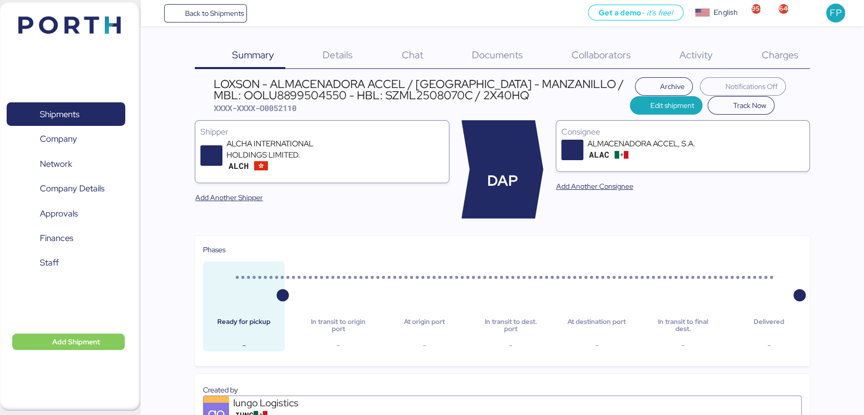
click at [798, 55] on span "Charges" at bounding box center [779, 54] width 37 height 13
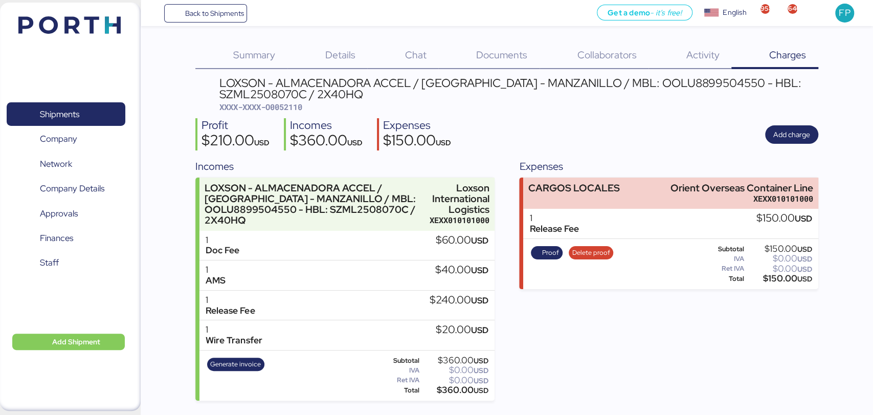
click at [286, 108] on span "XXXX-XXXX-O0052110" at bounding box center [260, 107] width 83 height 10
copy span "O0052110"
click at [774, 279] on div "$150.00 USD" at bounding box center [779, 279] width 66 height 8
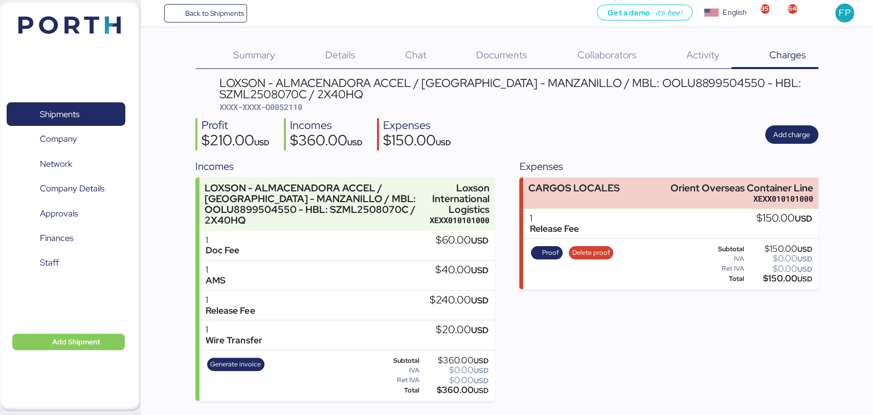
click at [774, 279] on div "$150.00 USD" at bounding box center [779, 279] width 66 height 8
copy div "150.00"
click at [542, 257] on span "Proof" at bounding box center [550, 252] width 17 height 11
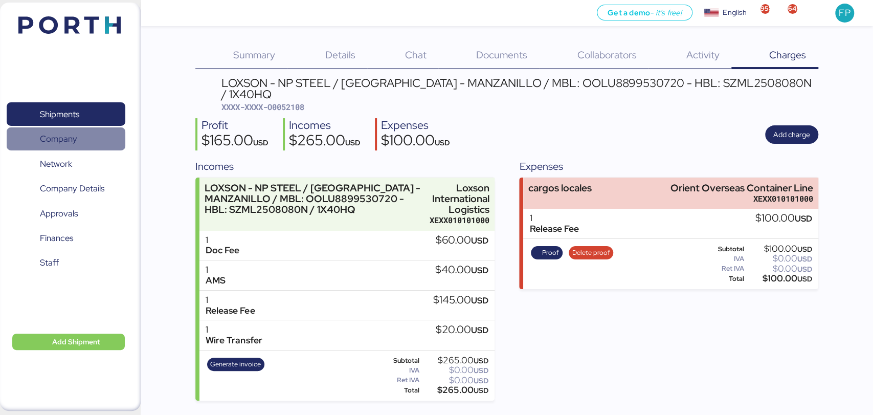
click at [96, 131] on span "Company" at bounding box center [66, 138] width 110 height 15
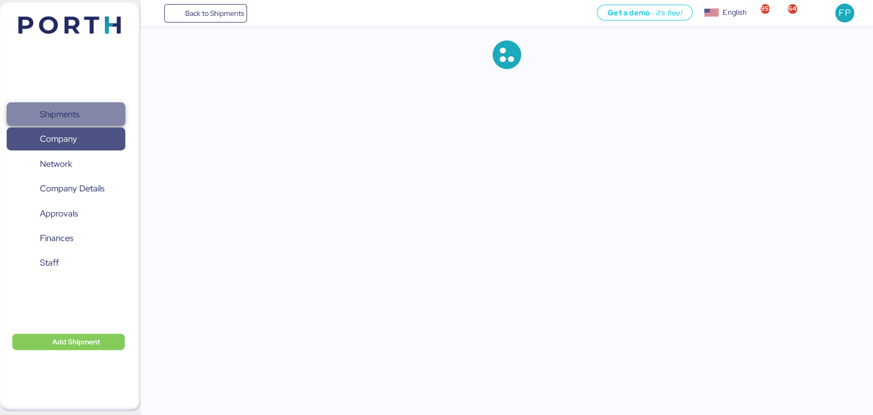
click at [92, 120] on span "Shipments" at bounding box center [66, 114] width 110 height 15
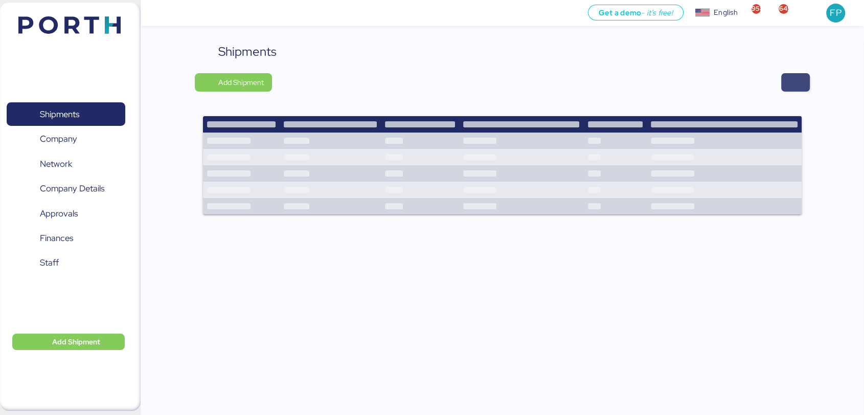
click at [798, 87] on span "button" at bounding box center [796, 82] width 12 height 14
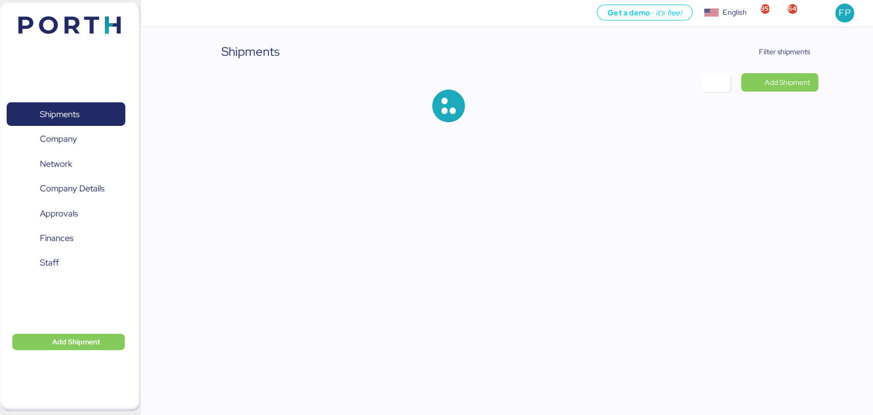
click at [782, 63] on div "Shipments Filter shipments Add Shipment" at bounding box center [506, 90] width 622 height 96
click at [787, 46] on span "Filter shipments" at bounding box center [784, 52] width 51 height 12
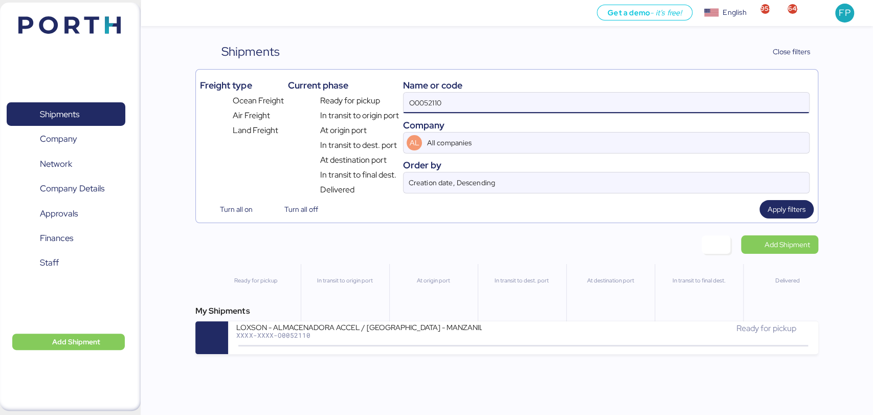
click at [430, 102] on input "O0052110" at bounding box center [605, 103] width 405 height 20
paste input "2"
type input "O0052112"
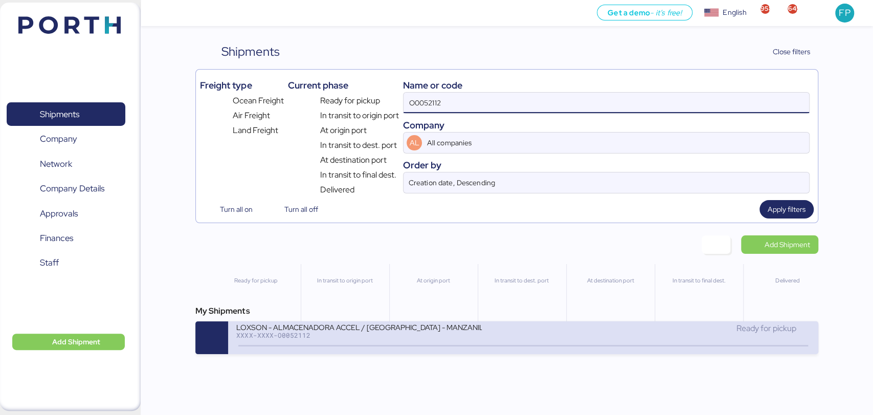
click at [388, 346] on div at bounding box center [522, 346] width 569 height 2
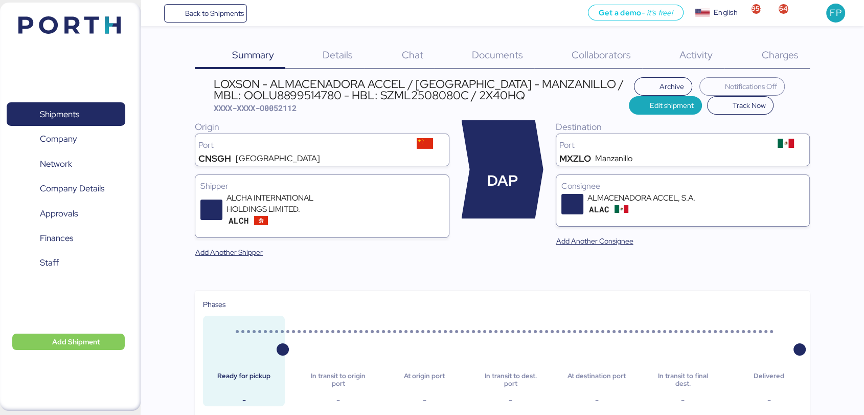
click at [786, 65] on div "Charges 0" at bounding box center [767, 55] width 85 height 27
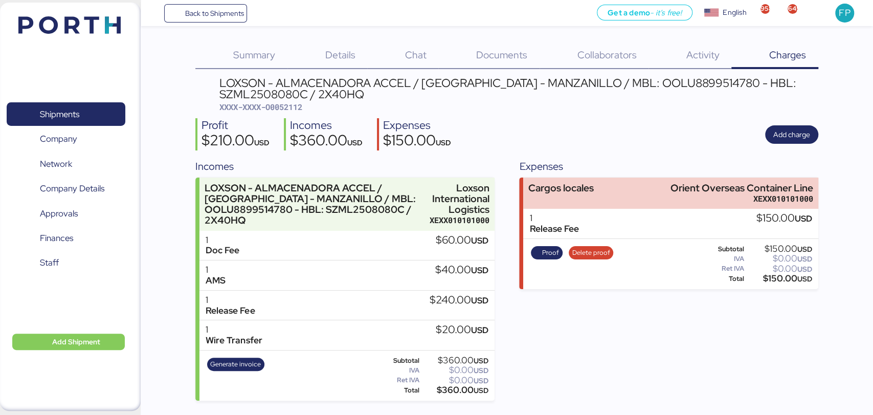
click at [779, 280] on div "$150.00 USD" at bounding box center [779, 279] width 66 height 8
copy div "150.00"
click at [549, 254] on span "Proof" at bounding box center [550, 252] width 17 height 11
